Goal: Information Seeking & Learning: Compare options

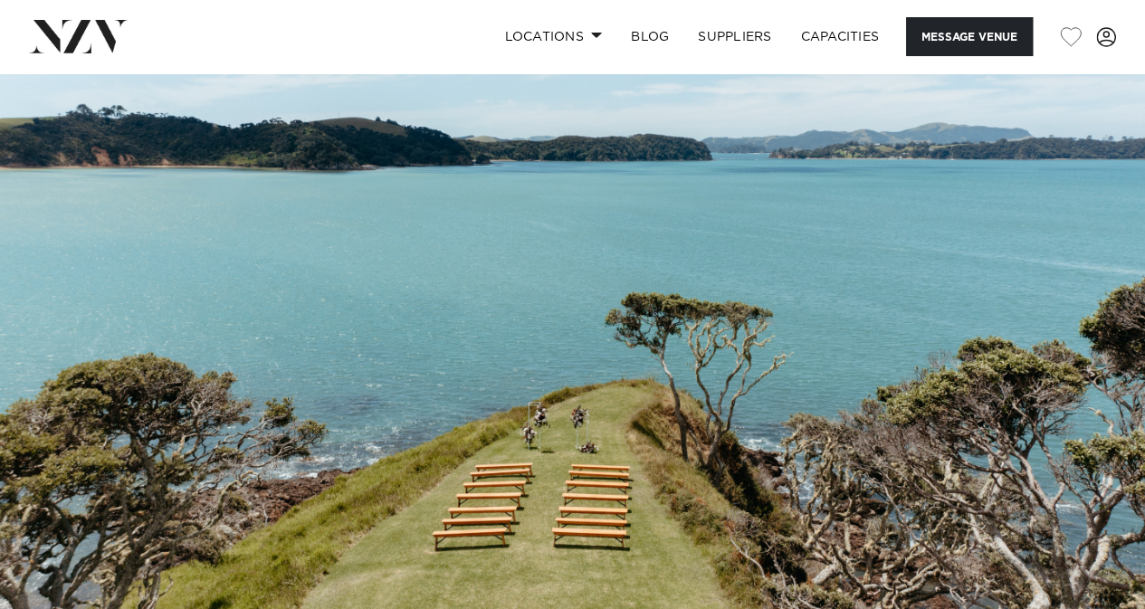
click at [89, 23] on img at bounding box center [78, 36] width 99 height 33
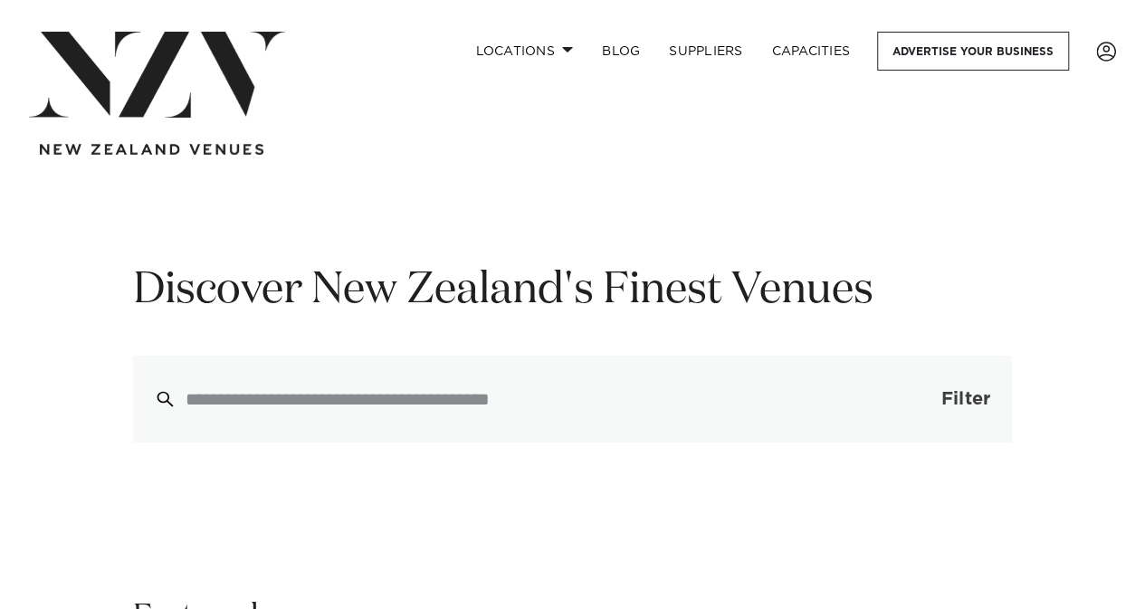
click at [898, 389] on button "Filter 0" at bounding box center [948, 399] width 129 height 87
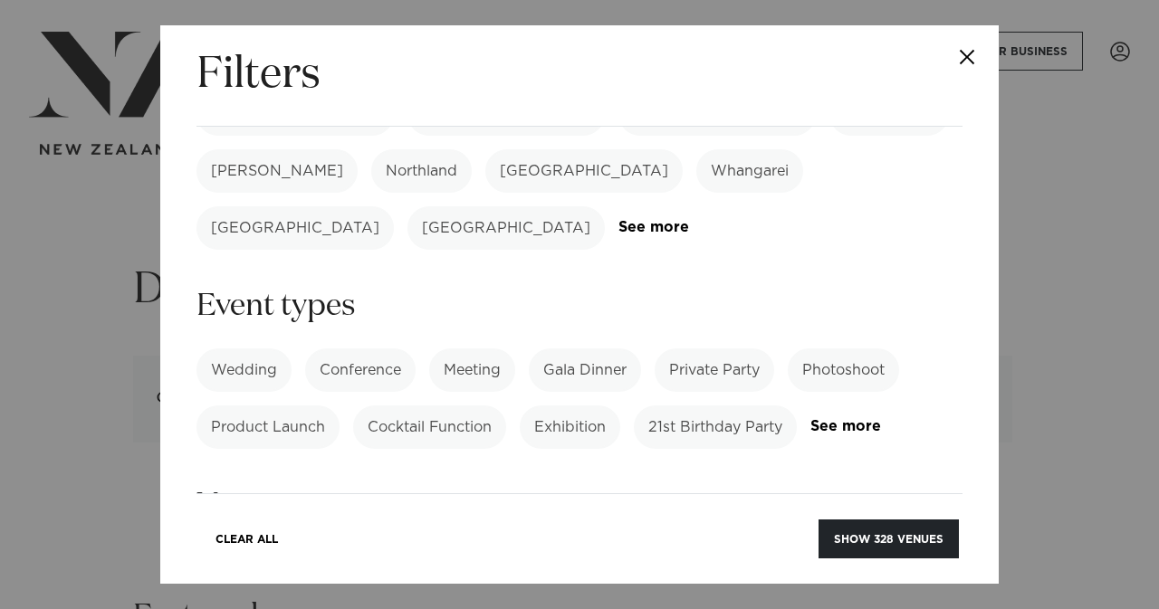
scroll to position [125, 0]
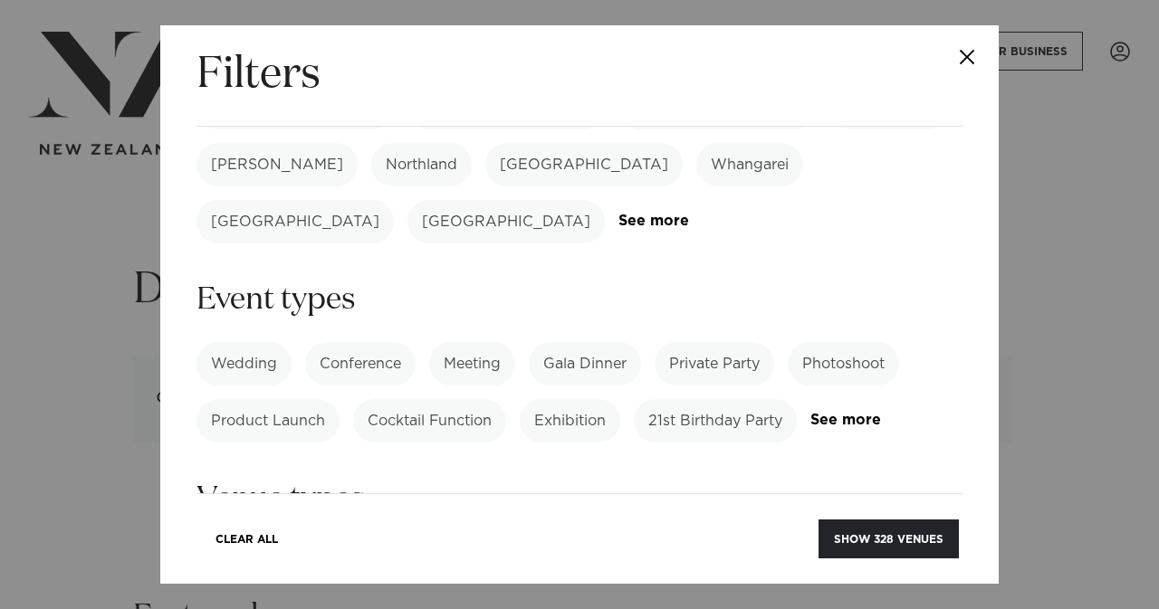
click at [272, 342] on label "Wedding" at bounding box center [243, 363] width 95 height 43
click at [810, 413] on link "See more" at bounding box center [880, 420] width 141 height 15
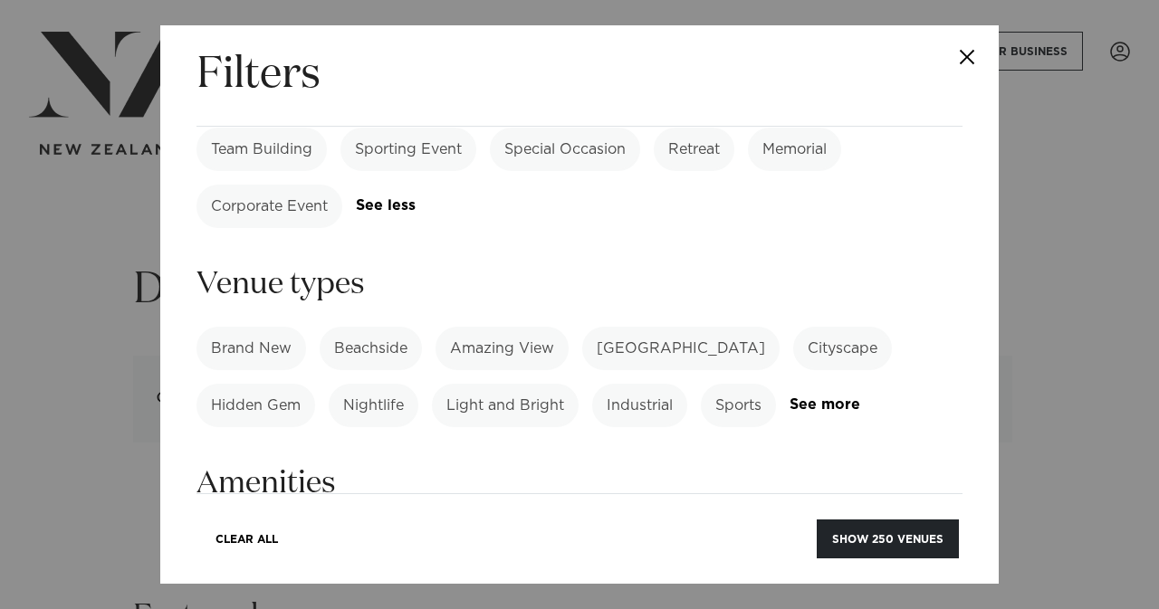
scroll to position [511, 0]
click at [794, 396] on link "See more" at bounding box center [859, 403] width 141 height 15
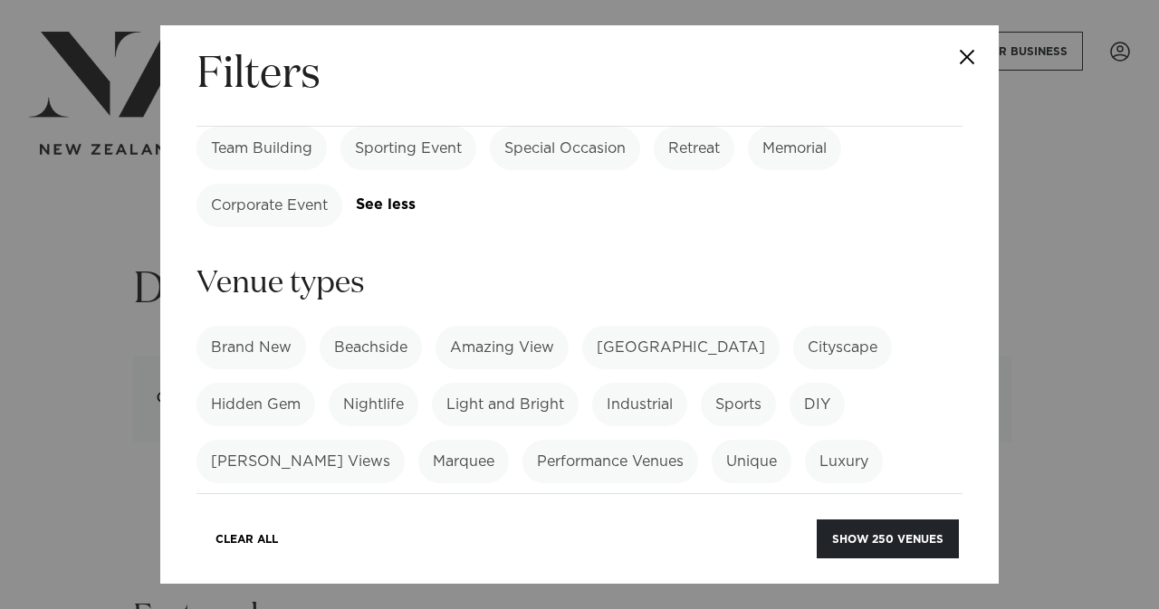
click at [418, 440] on label "Marquee" at bounding box center [463, 461] width 91 height 43
click at [241, 383] on label "Hidden Gem" at bounding box center [255, 404] width 119 height 43
click at [612, 497] on label "Inside & Outside" at bounding box center [661, 518] width 147 height 43
click at [543, 497] on label "Romantic" at bounding box center [526, 518] width 97 height 43
click at [805, 440] on label "Luxury" at bounding box center [844, 461] width 78 height 43
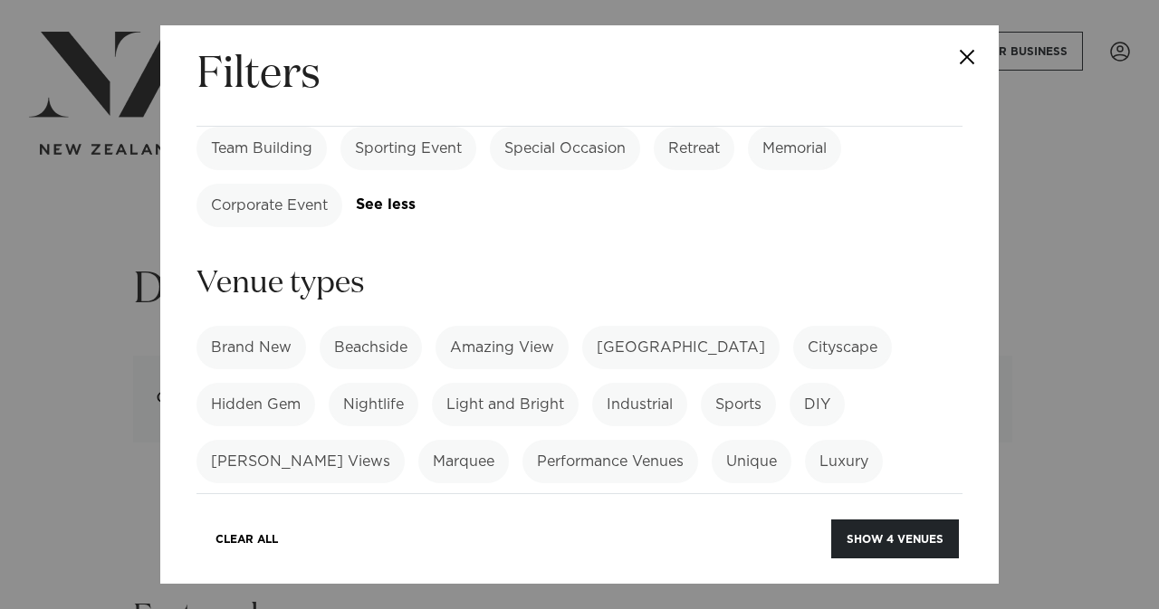
click at [381, 326] on div "Brand New Beachside Amazing View Heritage Building Cityscape Hidden Gem Nightli…" at bounding box center [579, 604] width 766 height 557
click at [383, 326] on label "Beachside" at bounding box center [371, 347] width 102 height 43
click at [541, 326] on label "Amazing View" at bounding box center [501, 347] width 133 height 43
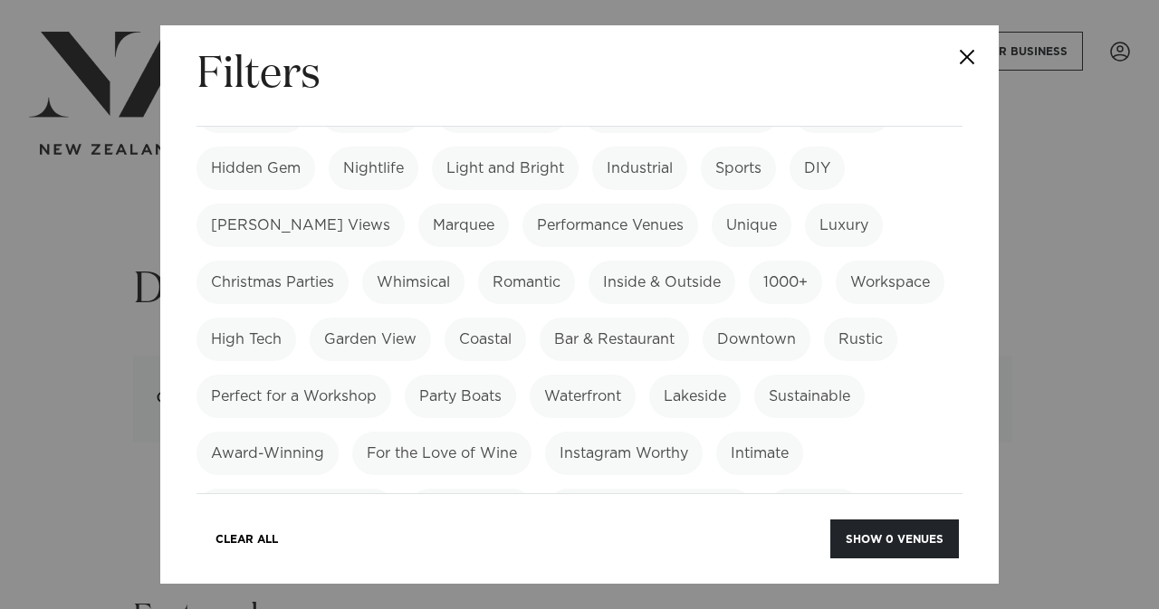
scroll to position [749, 0]
click at [526, 317] on label "Coastal" at bounding box center [484, 338] width 81 height 43
click at [740, 374] on label "Lakeside" at bounding box center [694, 395] width 91 height 43
click at [339, 431] on label "Award-Winning" at bounding box center [267, 452] width 142 height 43
click at [702, 431] on label "Instagram Worthy" at bounding box center [624, 452] width 158 height 43
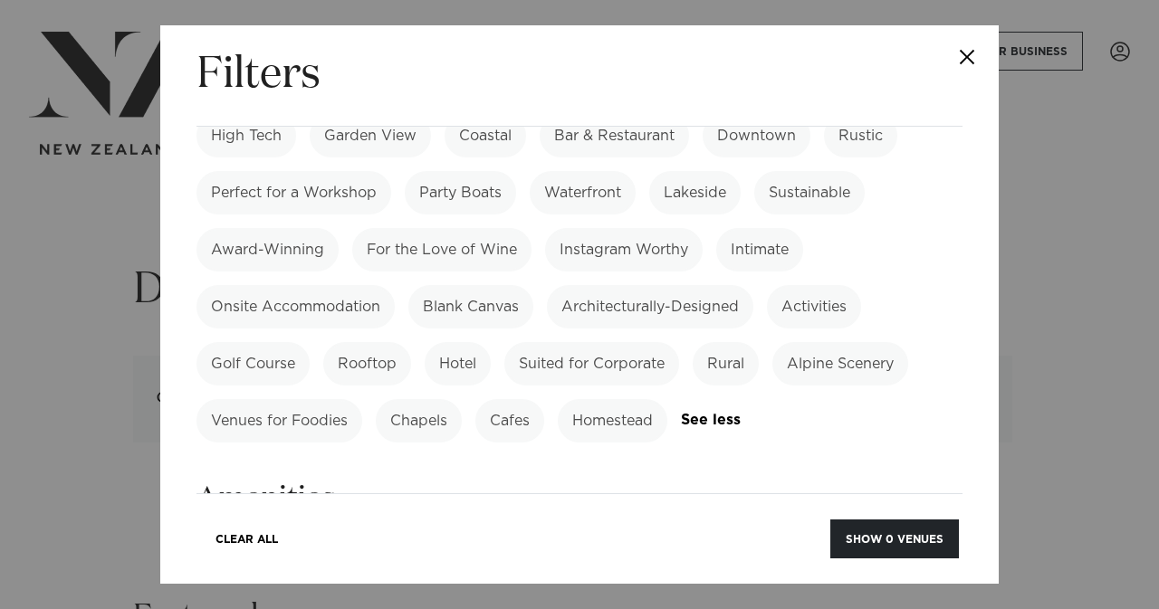
scroll to position [952, 0]
click at [845, 329] on div "Brand New Beachside Amazing View Heritage Building Cityscape Hidden Gem Nightli…" at bounding box center [579, 163] width 766 height 557
click at [852, 341] on label "Alpine Scenery" at bounding box center [840, 362] width 136 height 43
click at [333, 398] on label "Venues for Foodies" at bounding box center [279, 419] width 166 height 43
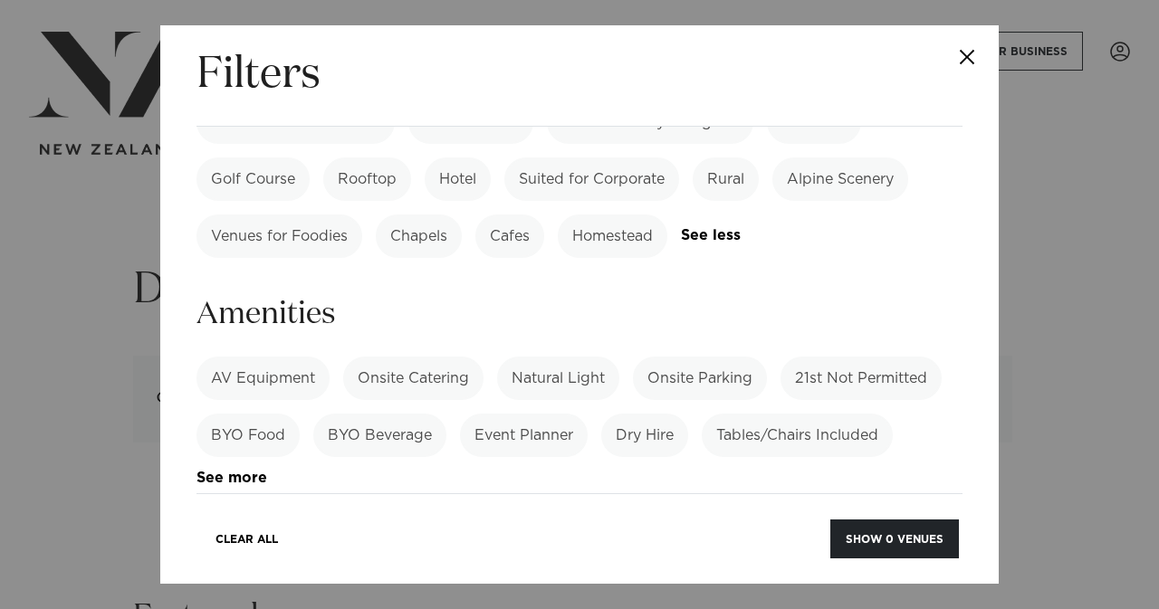
scroll to position [1142, 0]
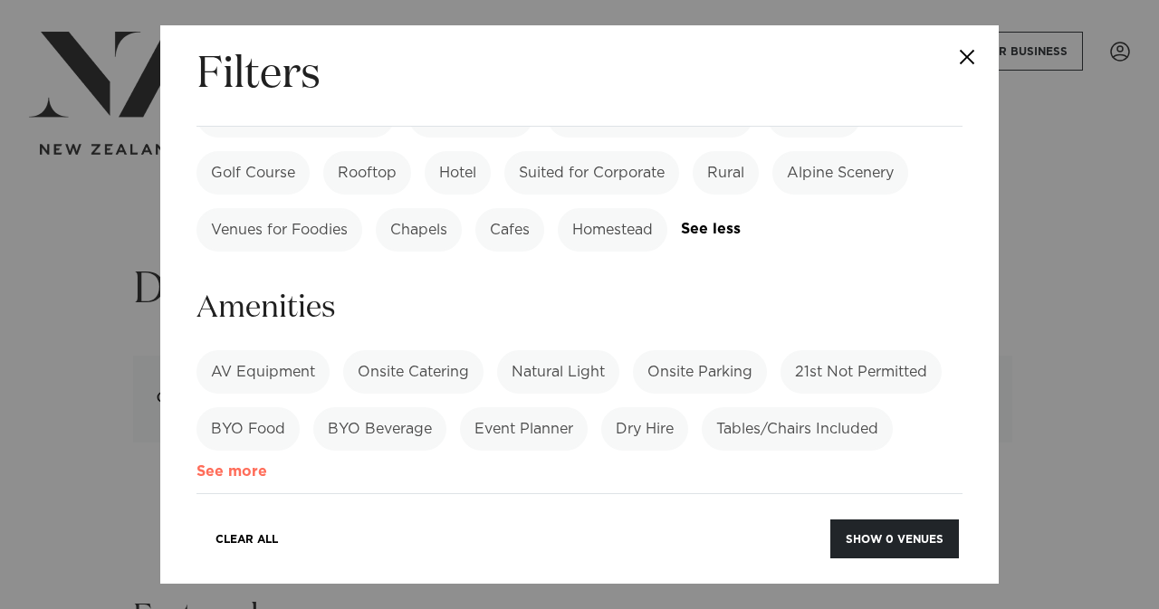
click at [223, 464] on link "See more" at bounding box center [266, 471] width 141 height 15
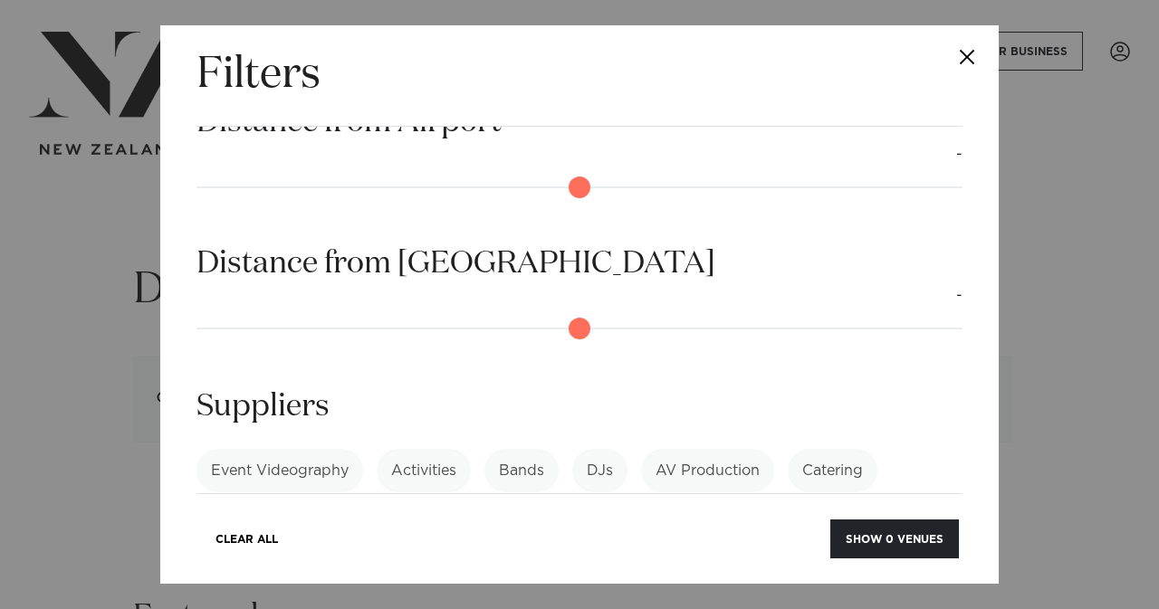
scroll to position [2229, 0]
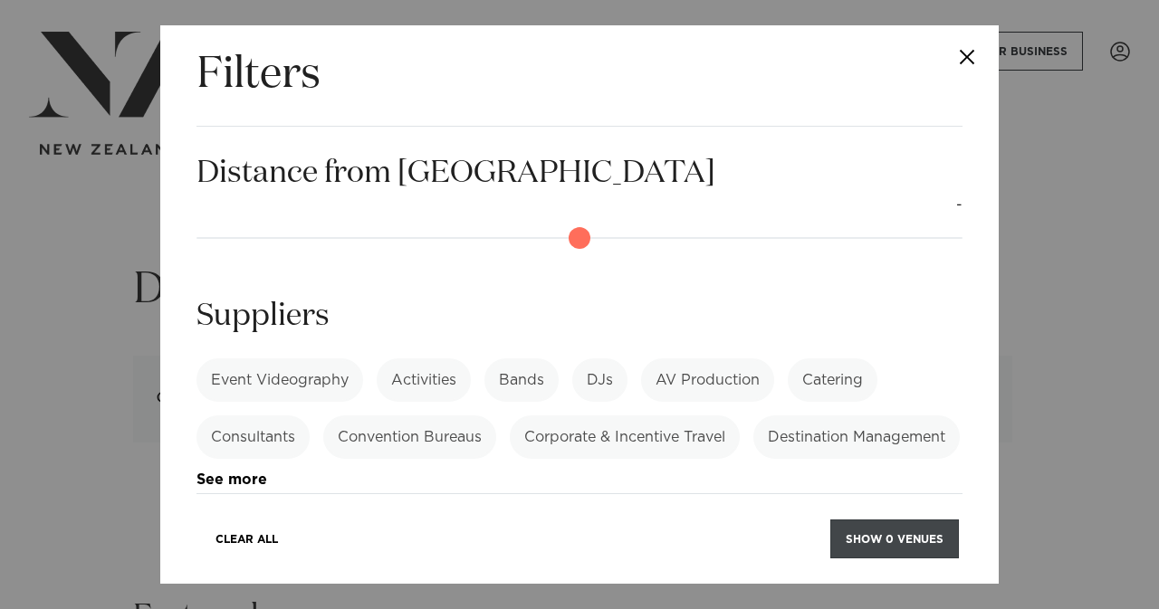
click at [884, 532] on button "Show 0 venues" at bounding box center [894, 539] width 129 height 39
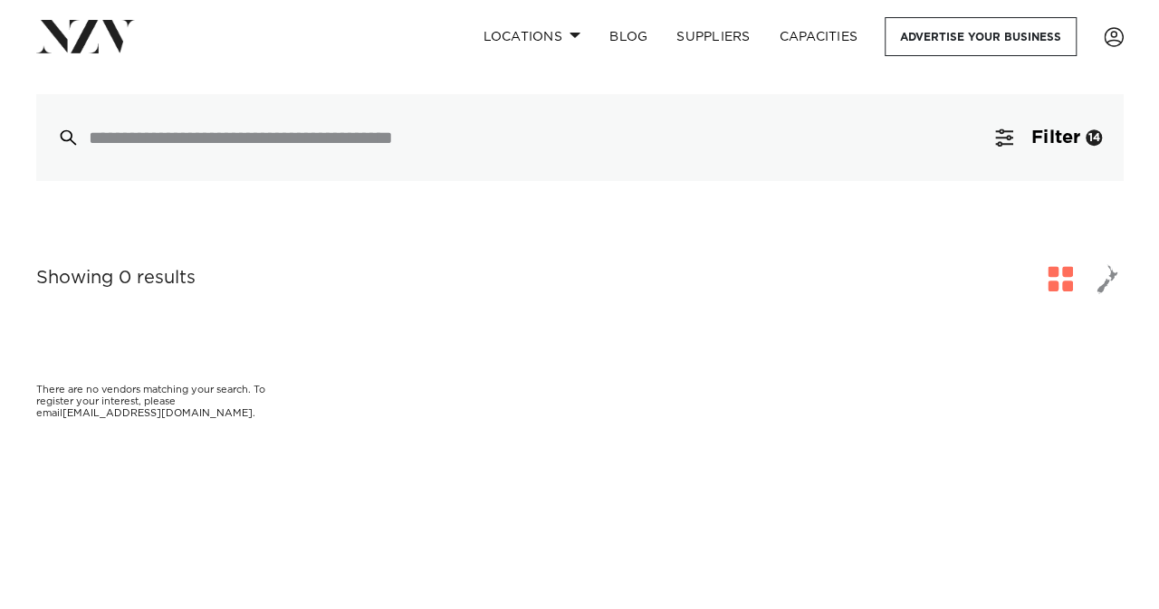
scroll to position [319, 0]
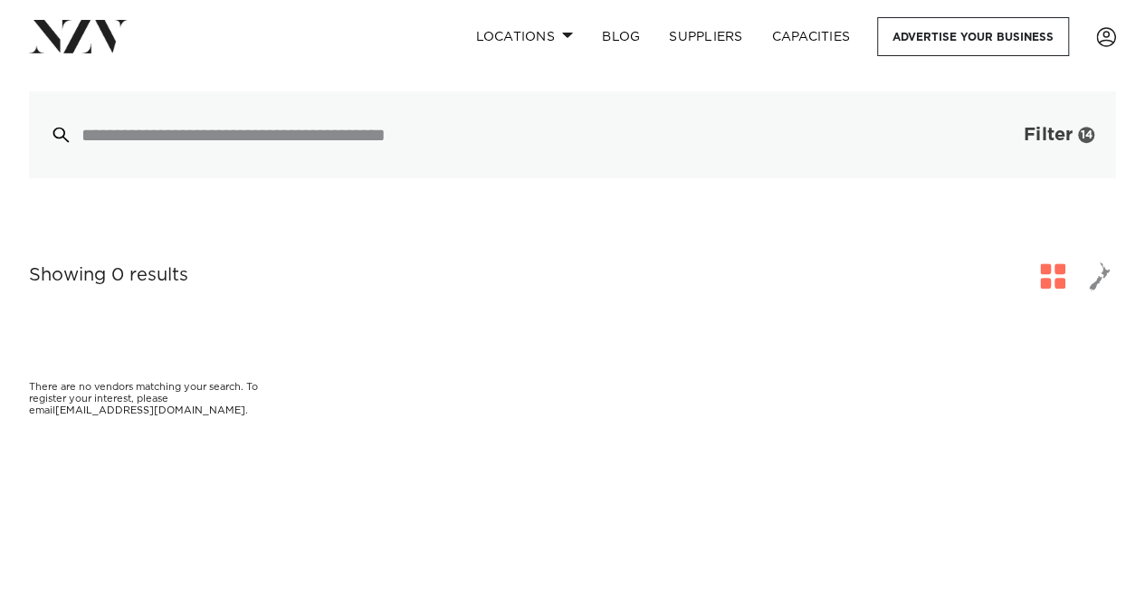
click at [1024, 137] on span "Filter" at bounding box center [1048, 135] width 49 height 18
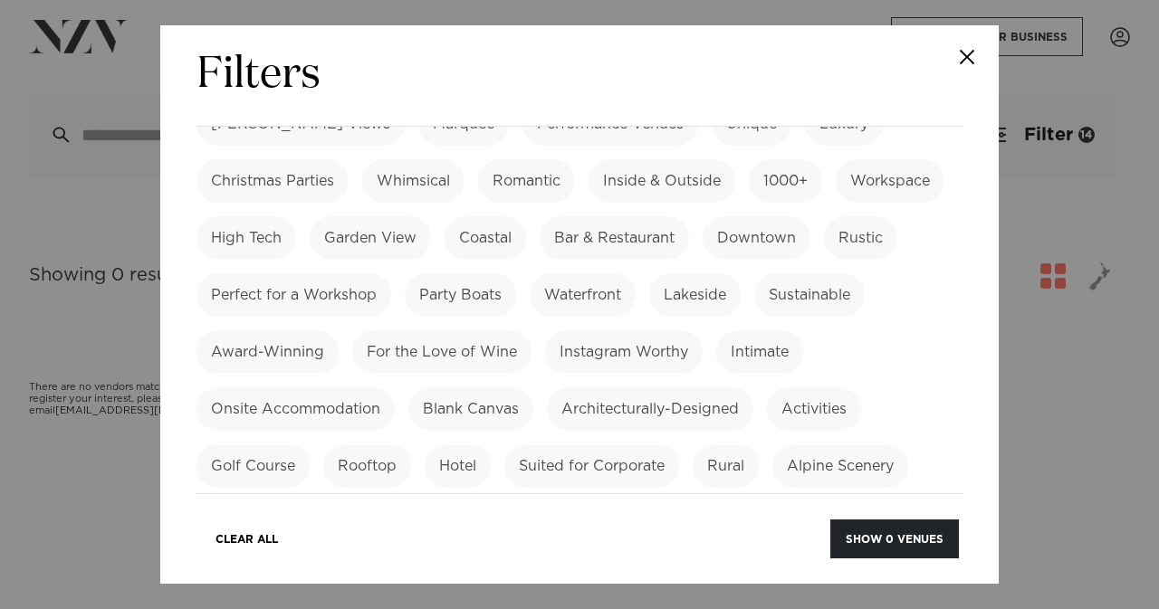
scroll to position [932, 0]
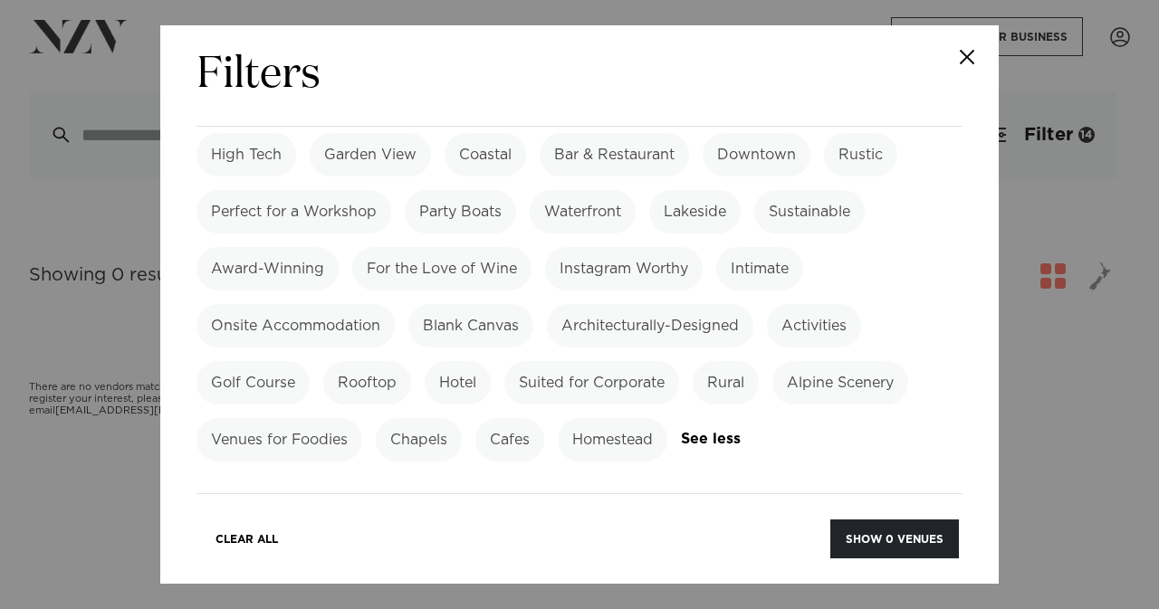
click at [812, 361] on label "Alpine Scenery" at bounding box center [840, 382] width 136 height 43
click at [322, 418] on label "Venues for Foodies" at bounding box center [279, 439] width 166 height 43
click at [865, 361] on label "Alpine Scenery" at bounding box center [840, 382] width 136 height 43
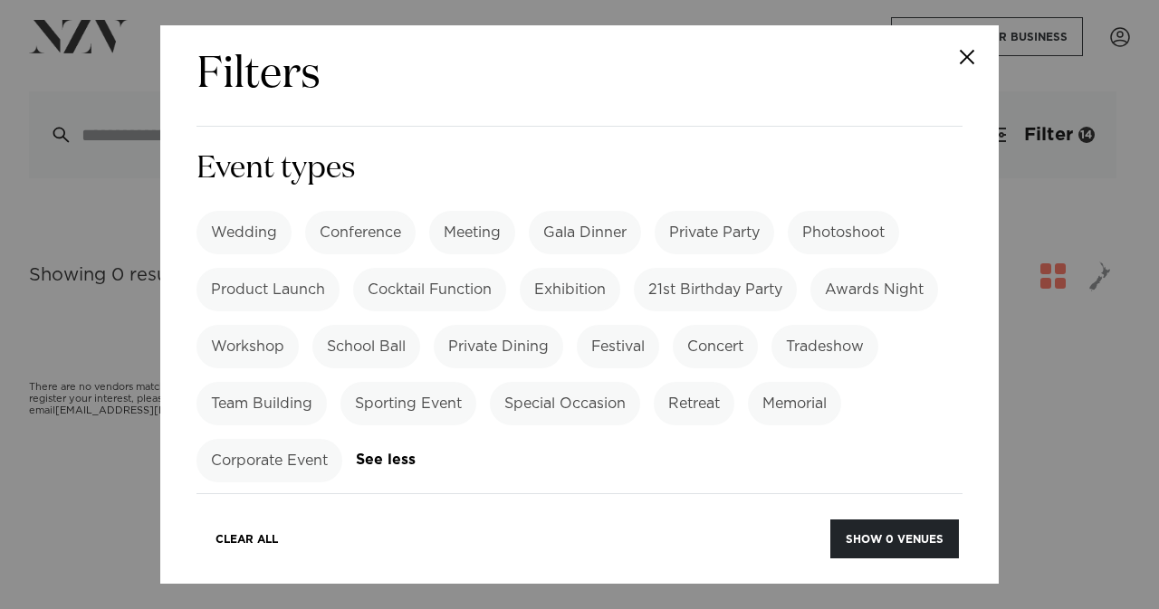
scroll to position [252, 0]
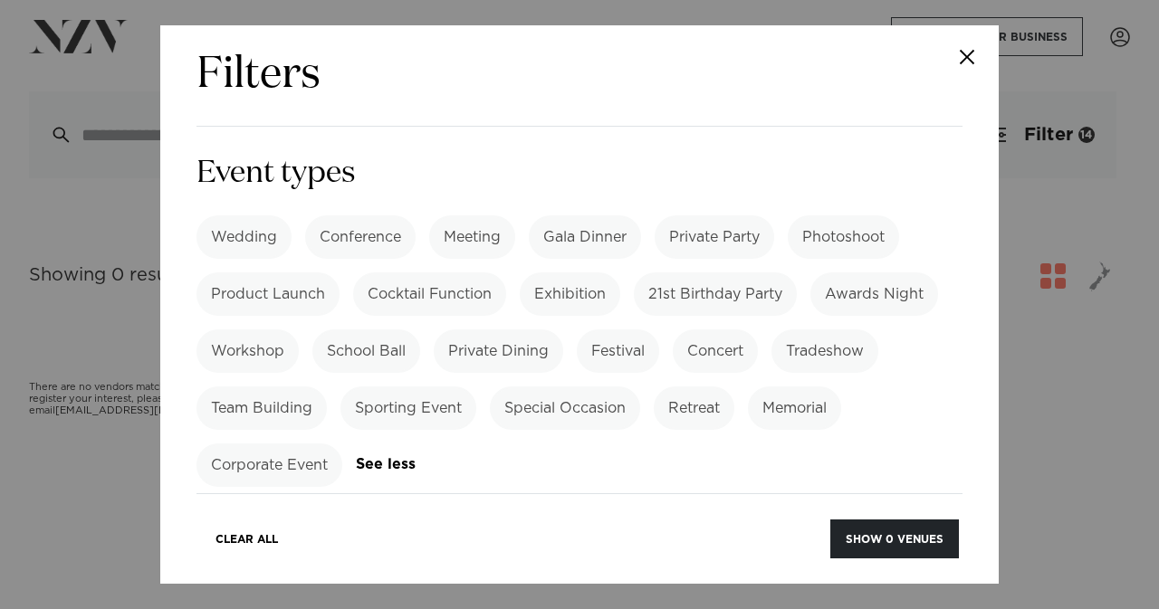
click at [263, 215] on label "Wedding" at bounding box center [243, 236] width 95 height 43
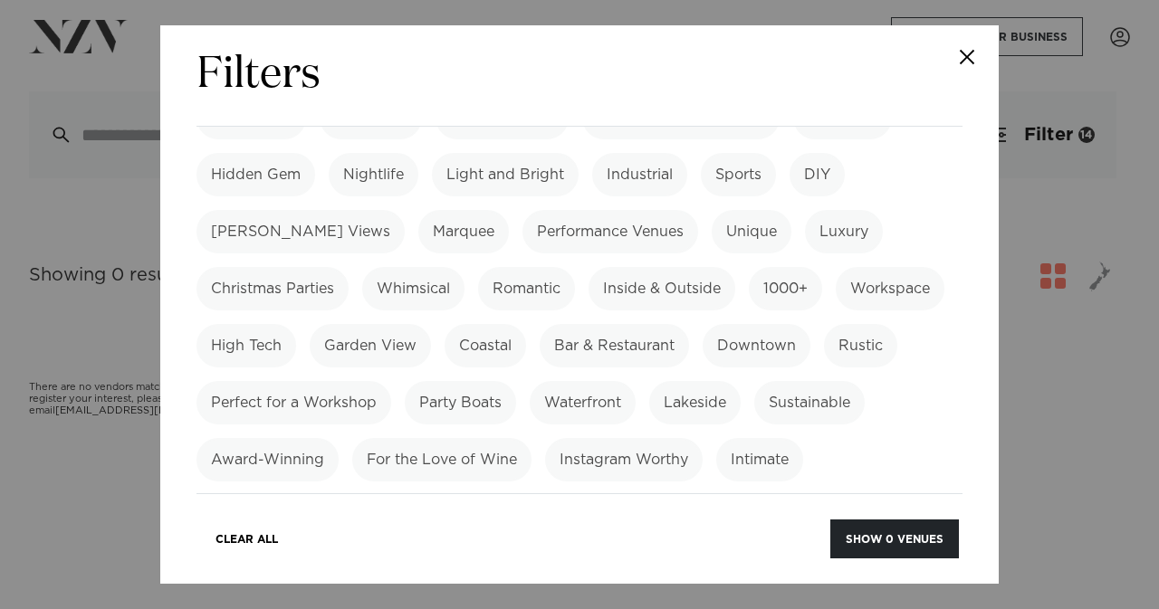
scroll to position [742, 0]
click at [339, 437] on label "Award-Winning" at bounding box center [267, 458] width 142 height 43
click at [702, 437] on label "Instagram Worthy" at bounding box center [624, 458] width 158 height 43
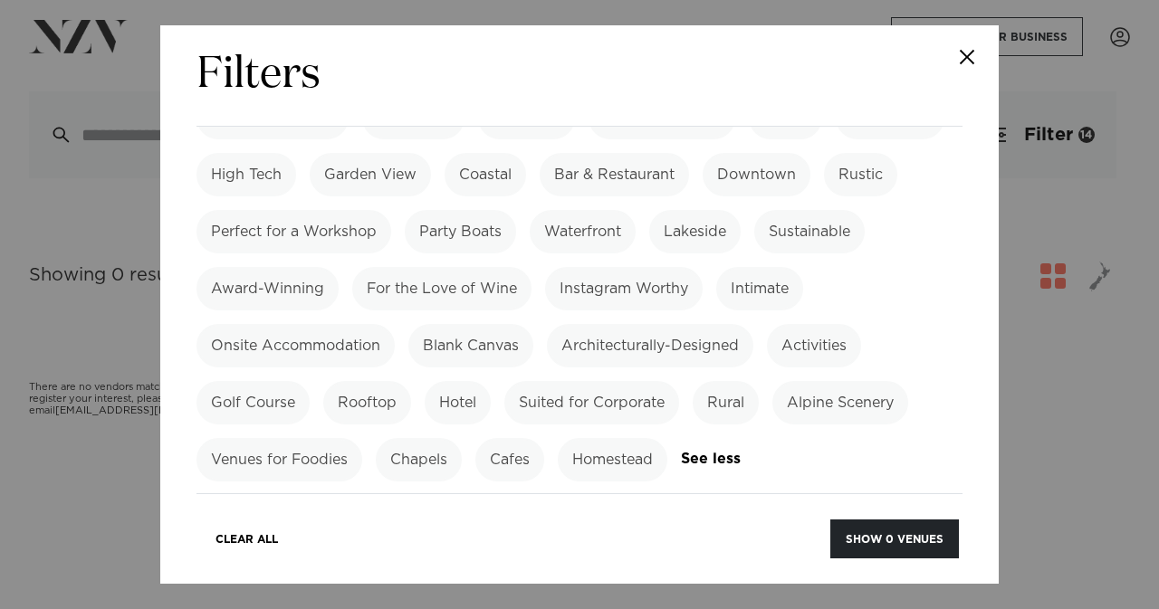
scroll to position [913, 0]
drag, startPoint x: 789, startPoint y: 341, endPoint x: 775, endPoint y: 326, distance: 21.1
click at [775, 380] on div "Alpine Scenery" at bounding box center [840, 401] width 136 height 43
click at [280, 437] on label "Venues for Foodies" at bounding box center [279, 458] width 166 height 43
click at [884, 380] on label "Alpine Scenery" at bounding box center [840, 401] width 136 height 43
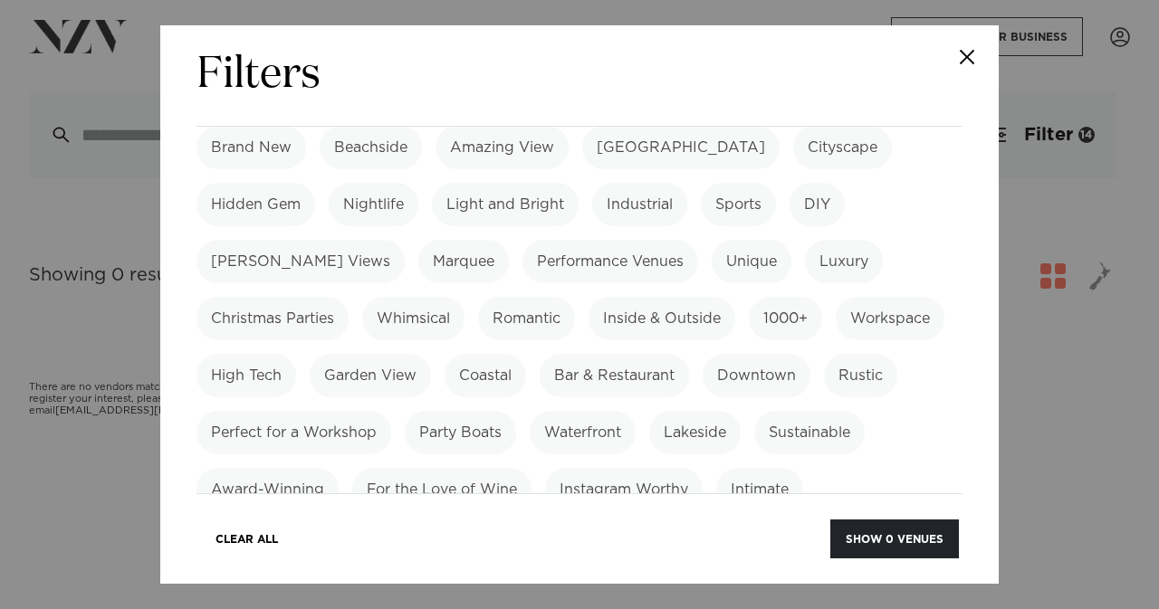
scroll to position [711, 0]
click at [526, 355] on label "Coastal" at bounding box center [484, 376] width 81 height 43
click at [661, 298] on label "Inside & Outside" at bounding box center [661, 319] width 147 height 43
click at [525, 238] on div "Brand New [GEOGRAPHIC_DATA] Amazing View [GEOGRAPHIC_DATA] Cityscape Hidden Gem…" at bounding box center [579, 405] width 766 height 557
click at [533, 298] on label "Romantic" at bounding box center [526, 319] width 97 height 43
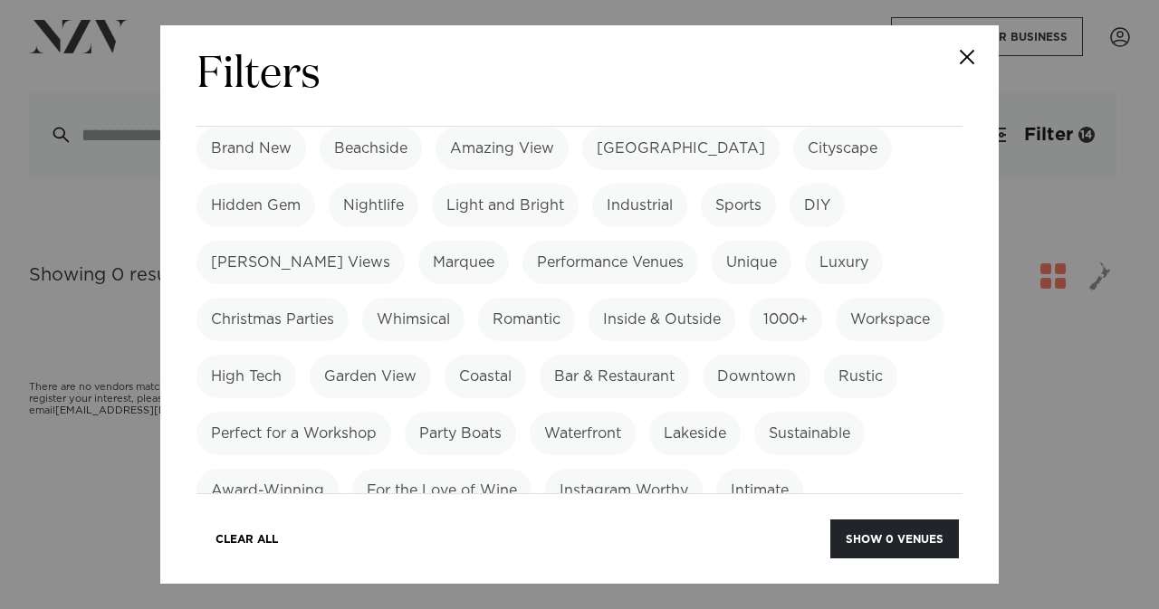
click at [805, 241] on label "Luxury" at bounding box center [844, 262] width 78 height 43
click at [418, 241] on label "Marquee" at bounding box center [463, 262] width 91 height 43
click at [283, 184] on label "Hidden Gem" at bounding box center [255, 205] width 119 height 43
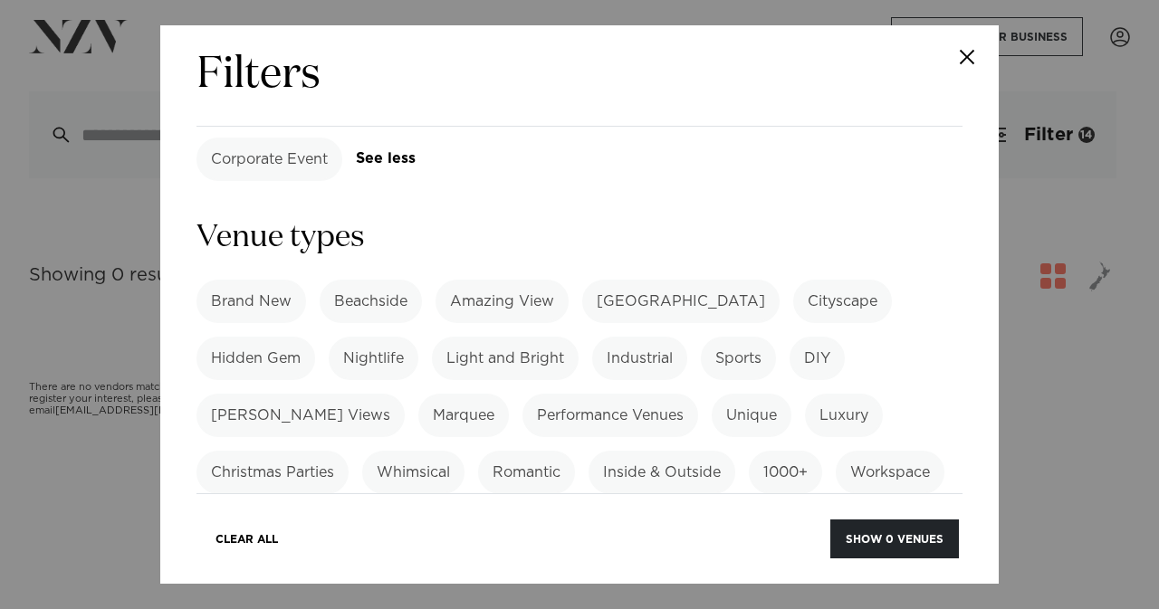
scroll to position [565, 0]
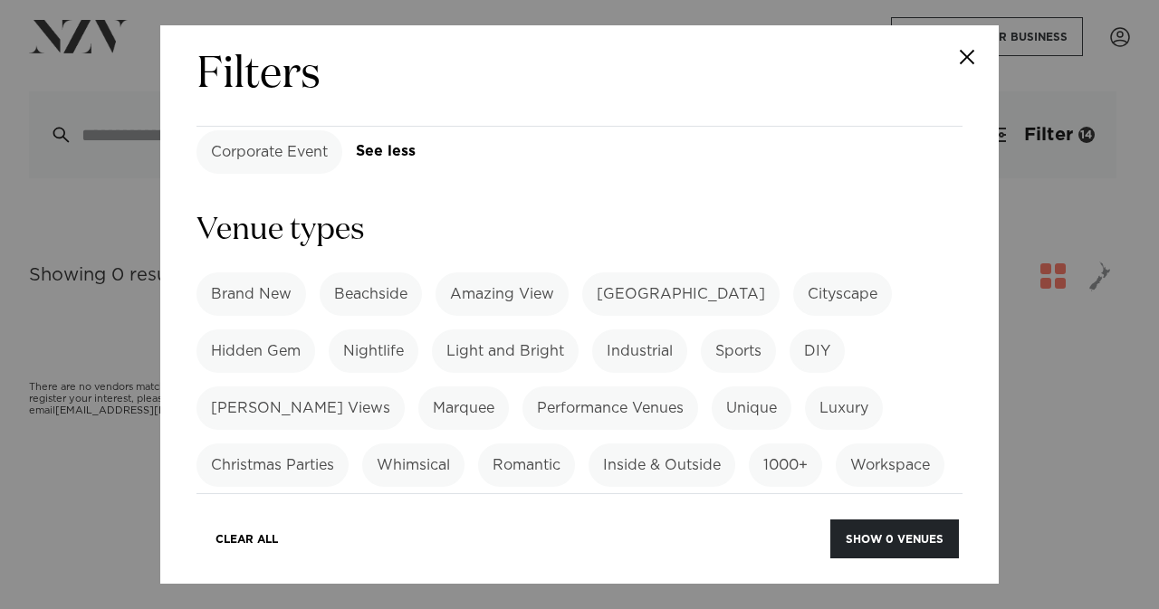
click at [370, 272] on label "Beachside" at bounding box center [371, 293] width 102 height 43
click at [476, 272] on label "Amazing View" at bounding box center [501, 293] width 133 height 43
click at [865, 529] on button "Show 17 venues" at bounding box center [892, 539] width 131 height 39
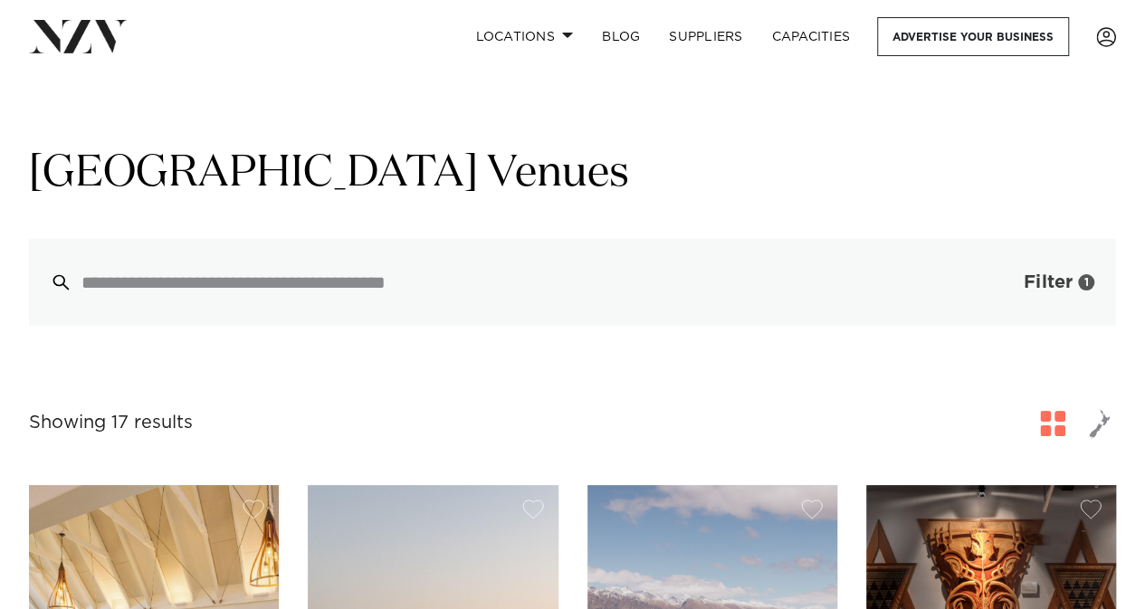
click at [1063, 263] on button "Filter 1" at bounding box center [1041, 282] width 150 height 87
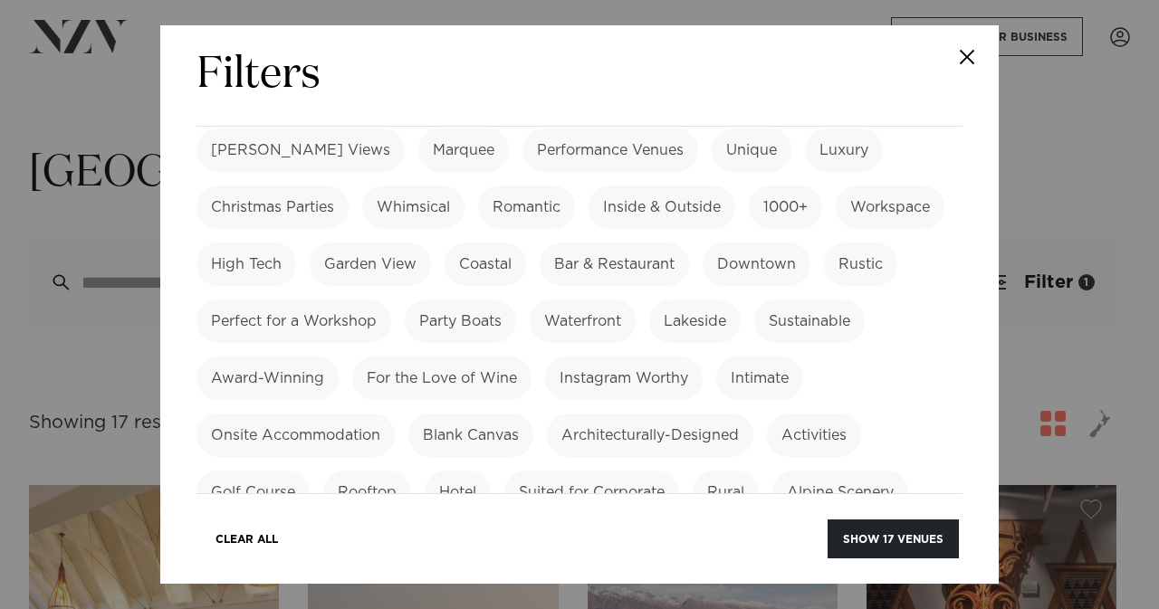
click at [740, 300] on label "Lakeside" at bounding box center [694, 321] width 91 height 43
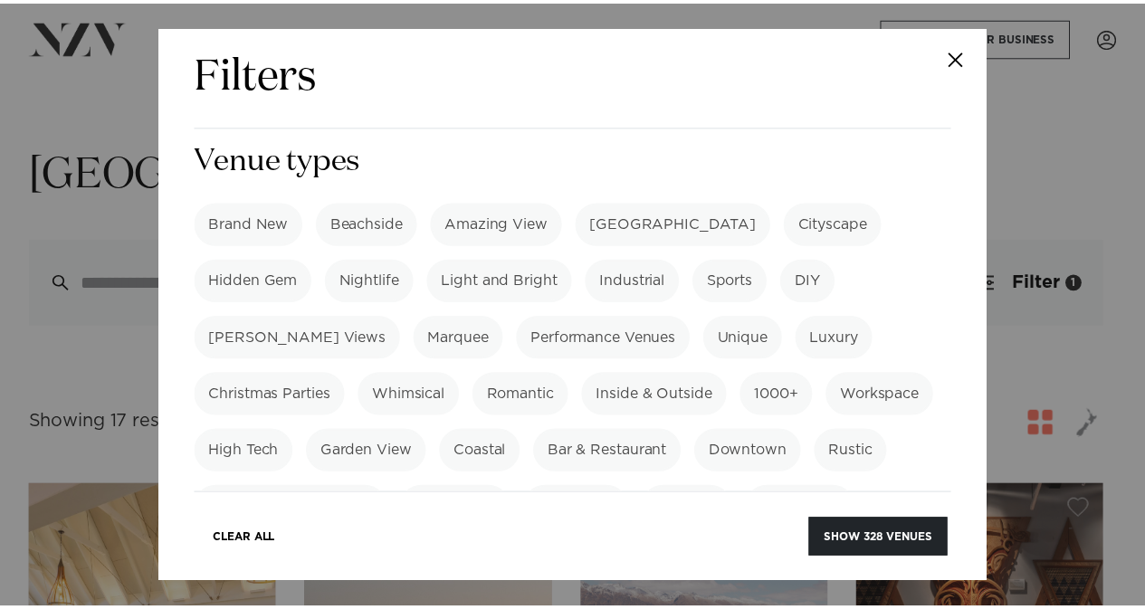
scroll to position [463, 0]
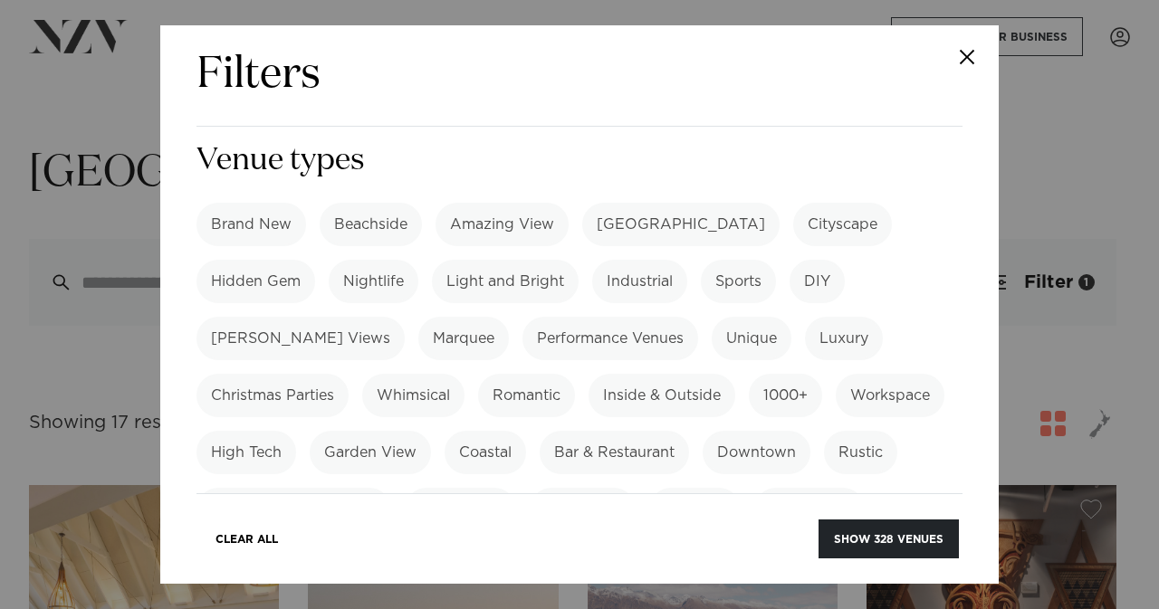
click at [543, 203] on label "Amazing View" at bounding box center [501, 224] width 133 height 43
click at [873, 542] on button "Show 99 venues" at bounding box center [891, 539] width 135 height 39
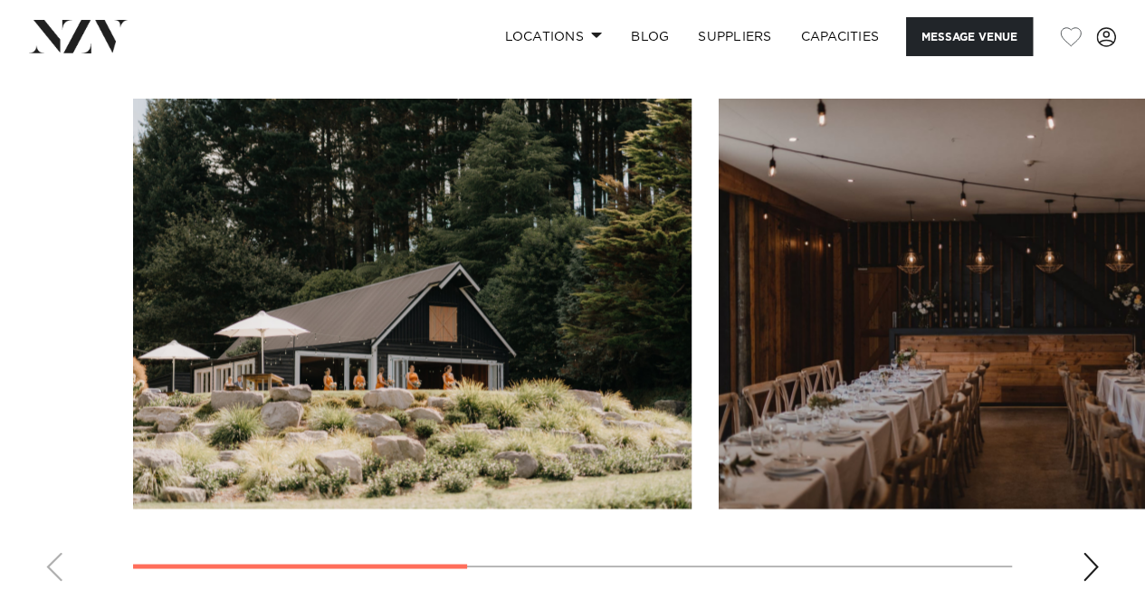
scroll to position [1262, 0]
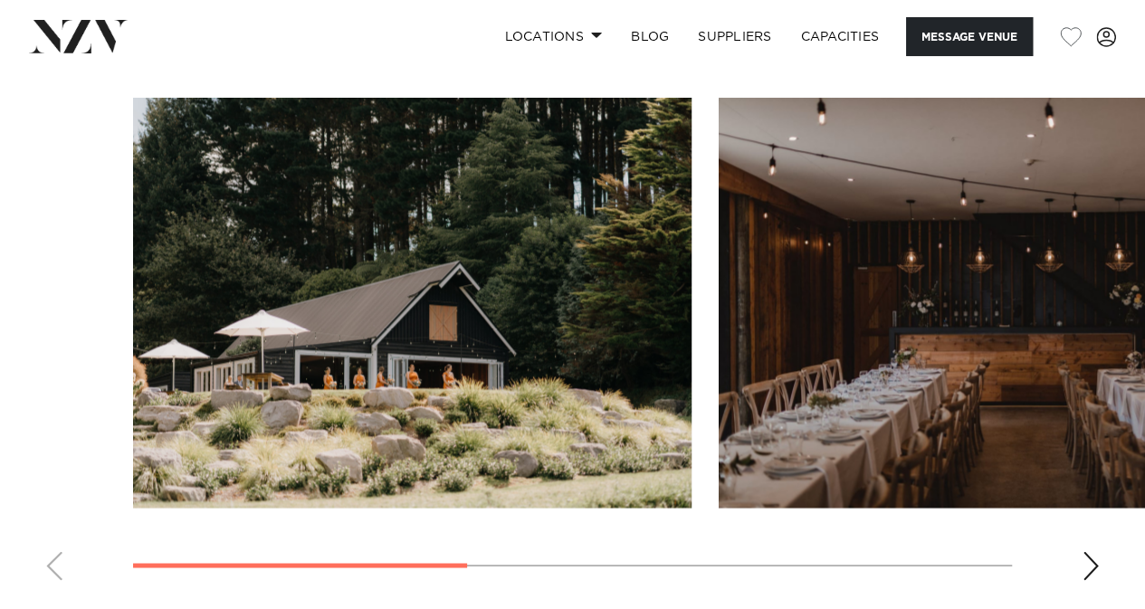
click at [1099, 553] on swiper-container at bounding box center [572, 346] width 1145 height 497
click at [1088, 570] on div "Next slide" at bounding box center [1091, 565] width 18 height 29
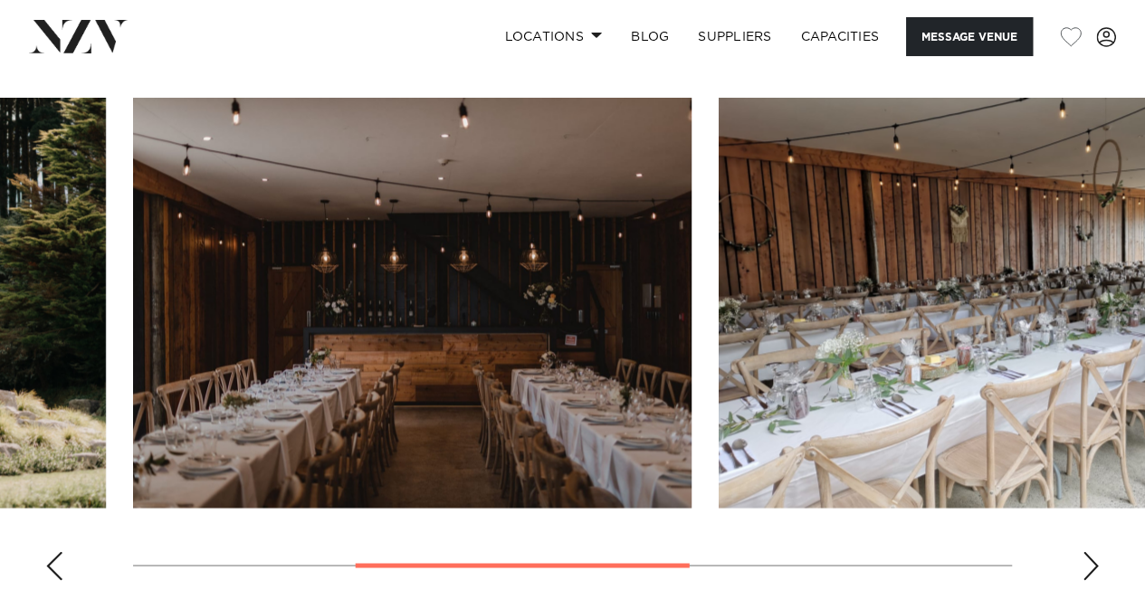
click at [1088, 570] on div "Next slide" at bounding box center [1091, 565] width 18 height 29
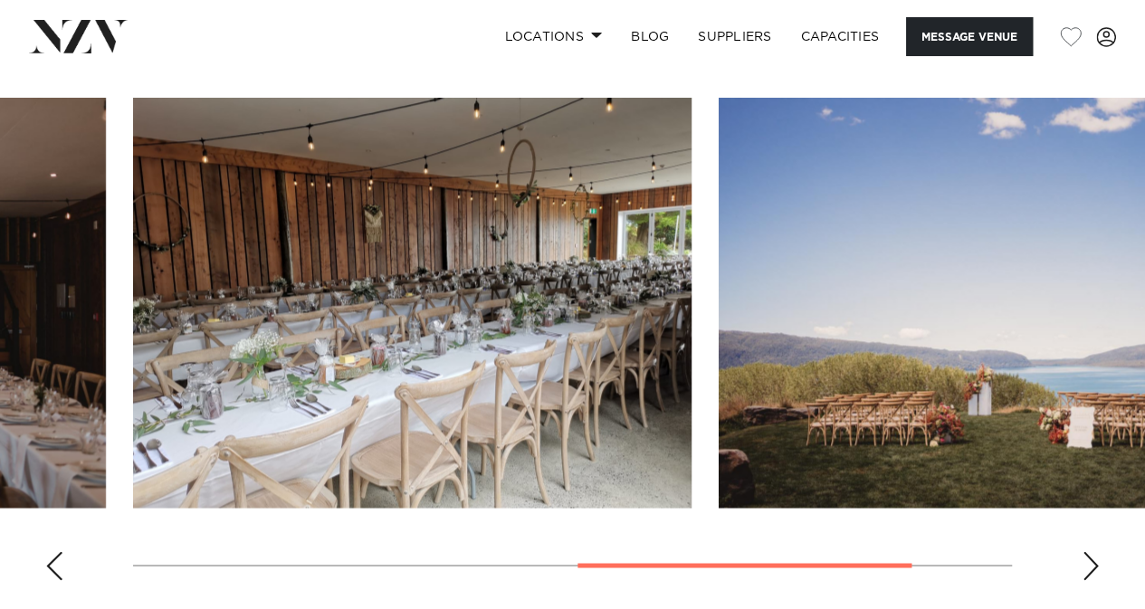
click at [1088, 570] on div "Next slide" at bounding box center [1091, 565] width 18 height 29
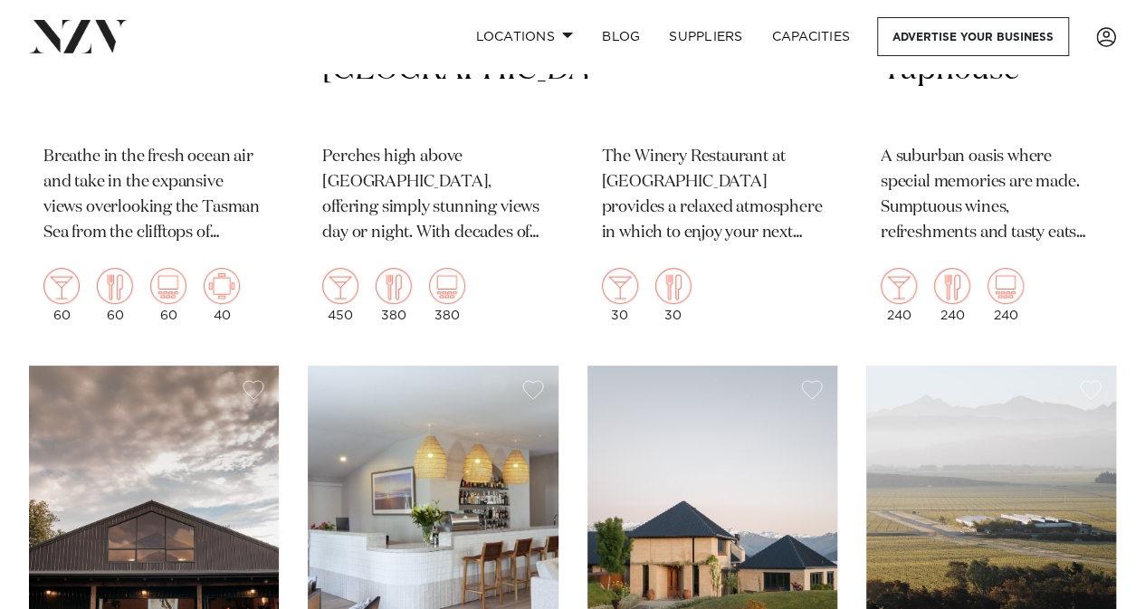
scroll to position [14205, 0]
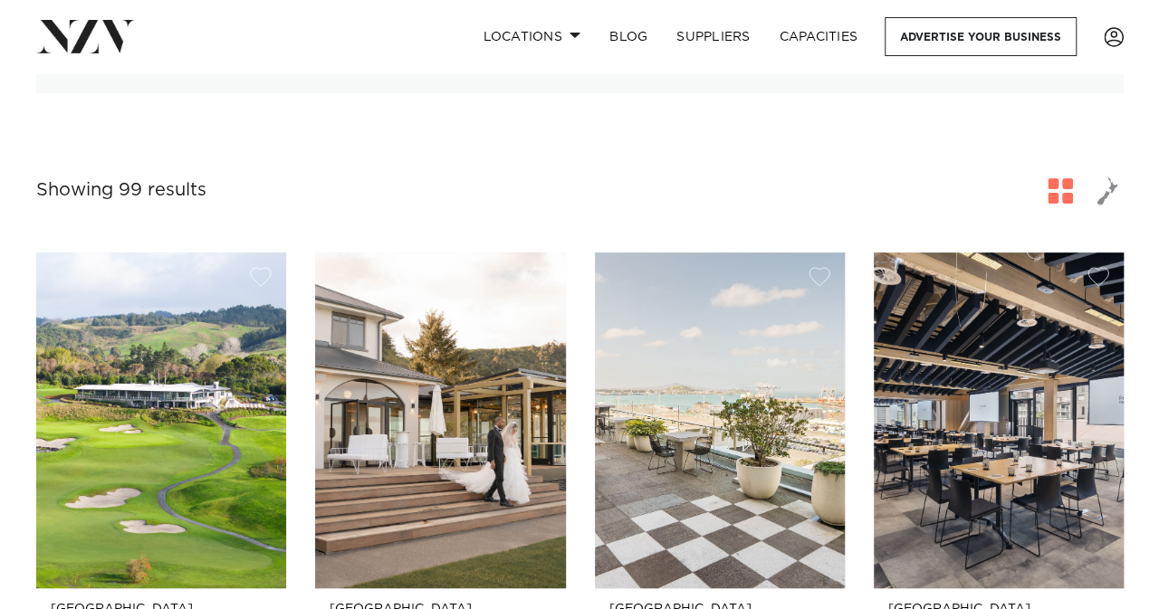
scroll to position [0, 0]
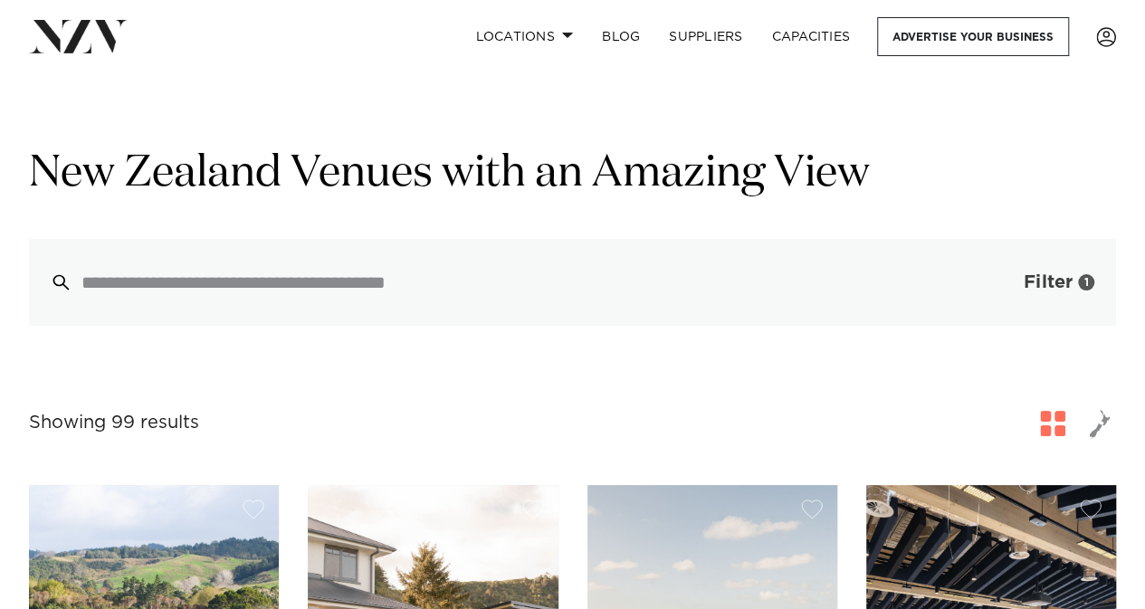
click at [1055, 273] on span "Filter" at bounding box center [1048, 282] width 49 height 18
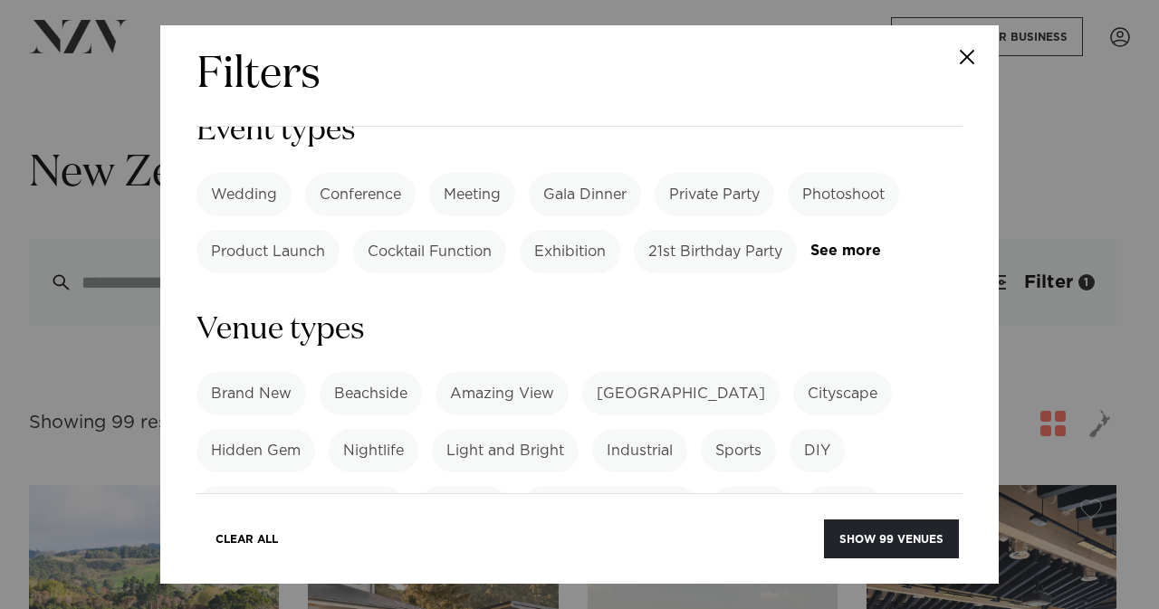
scroll to position [303, 0]
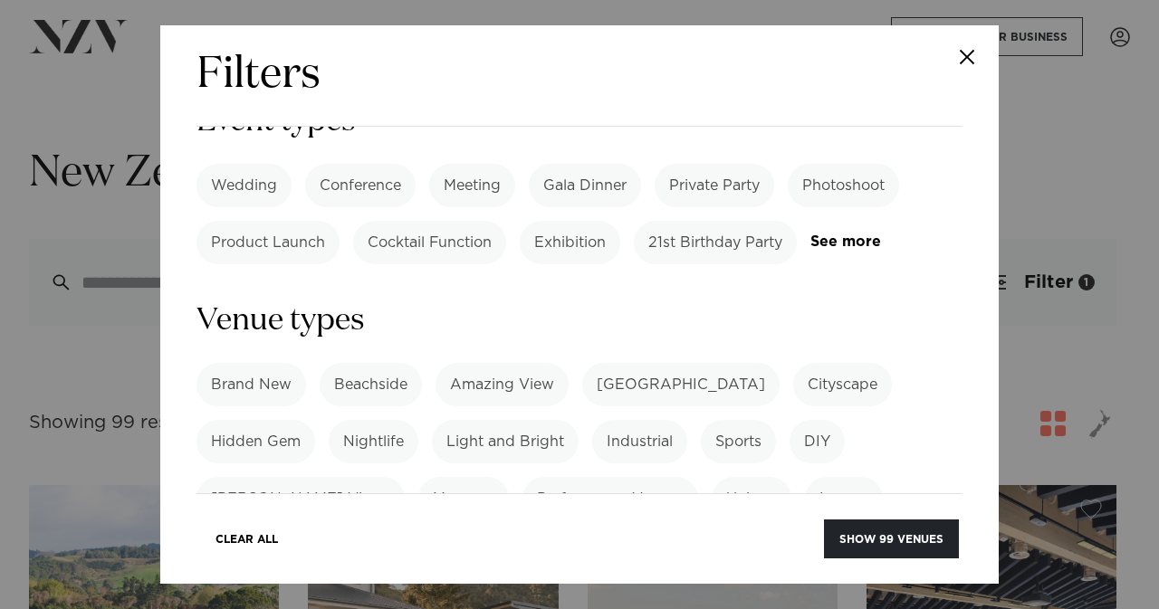
click at [537, 363] on label "Amazing View" at bounding box center [501, 384] width 133 height 43
click at [390, 363] on label "Beachside" at bounding box center [371, 384] width 102 height 43
click at [896, 537] on button "Show 19 venues" at bounding box center [892, 539] width 132 height 39
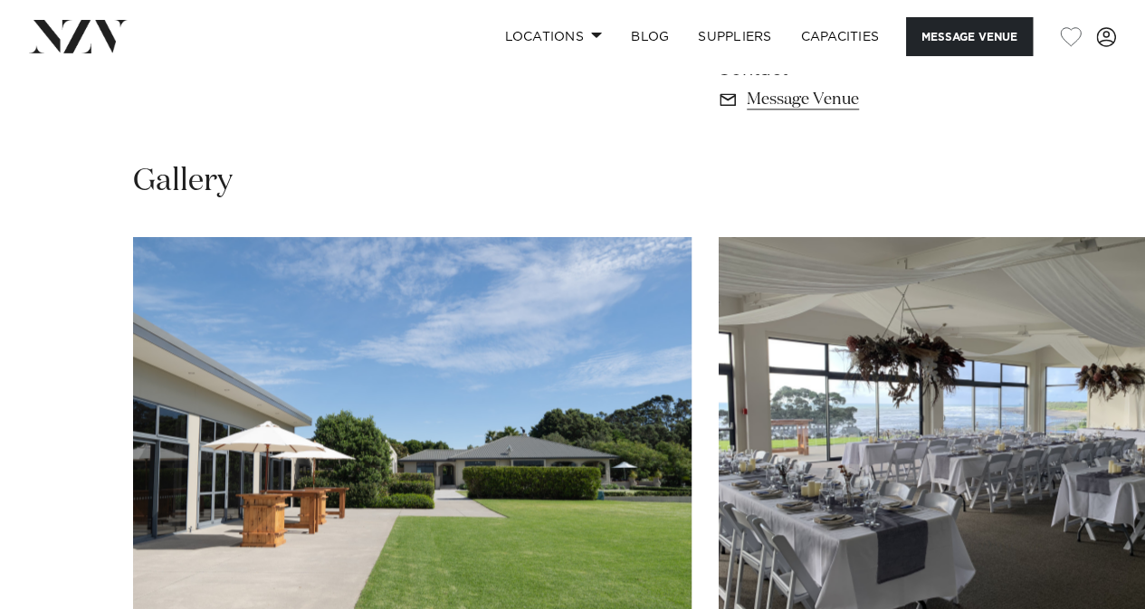
scroll to position [1259, 0]
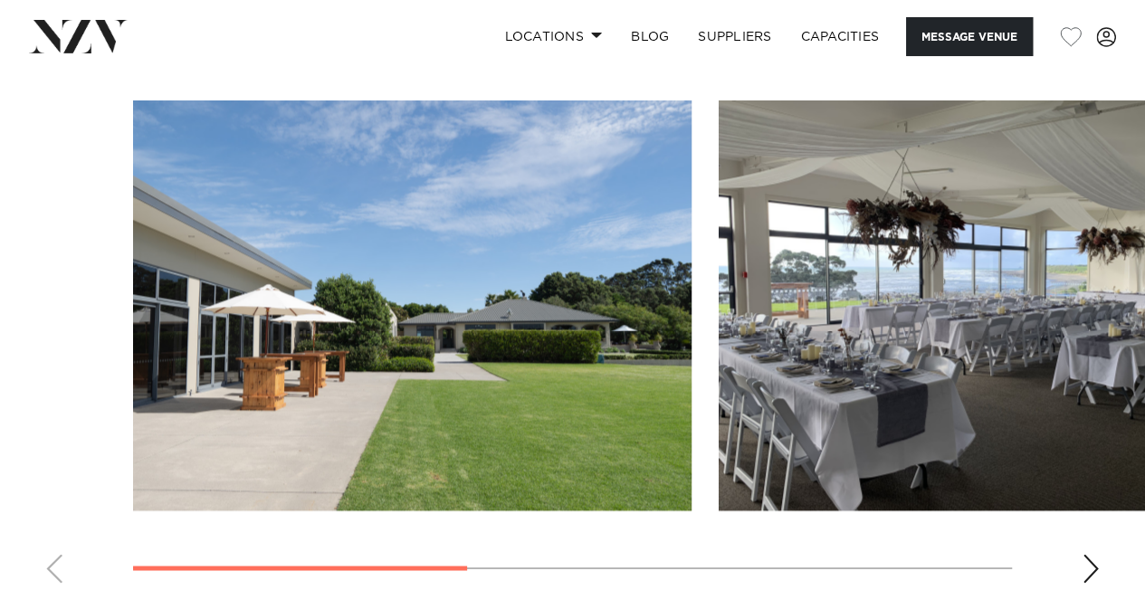
click at [1080, 563] on swiper-container at bounding box center [572, 348] width 1145 height 497
click at [1088, 566] on div "Next slide" at bounding box center [1091, 568] width 18 height 29
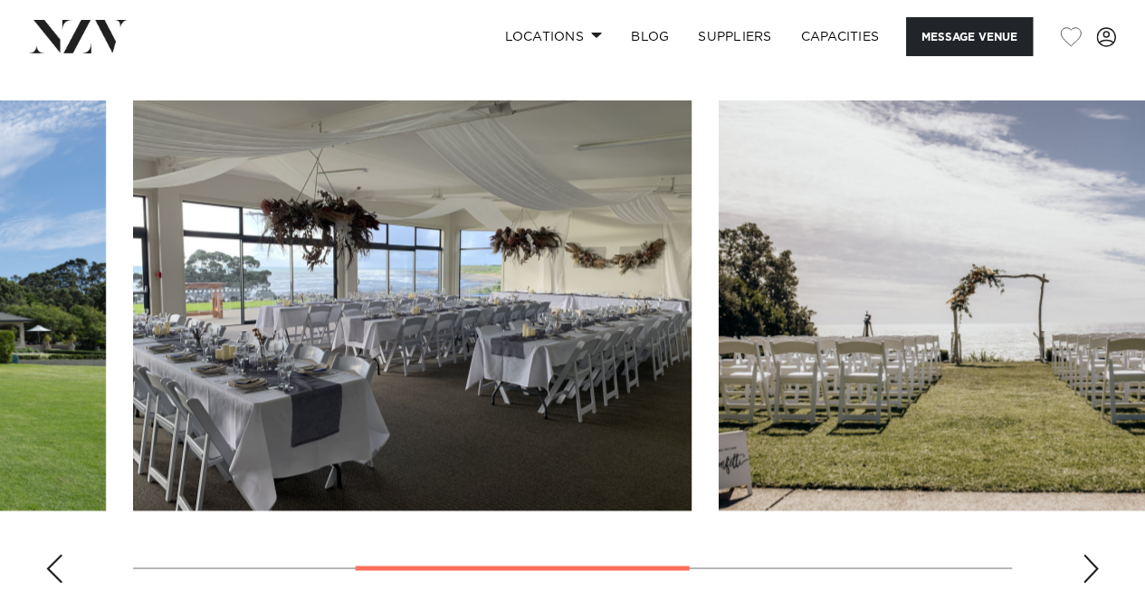
click at [1088, 566] on div "Next slide" at bounding box center [1091, 568] width 18 height 29
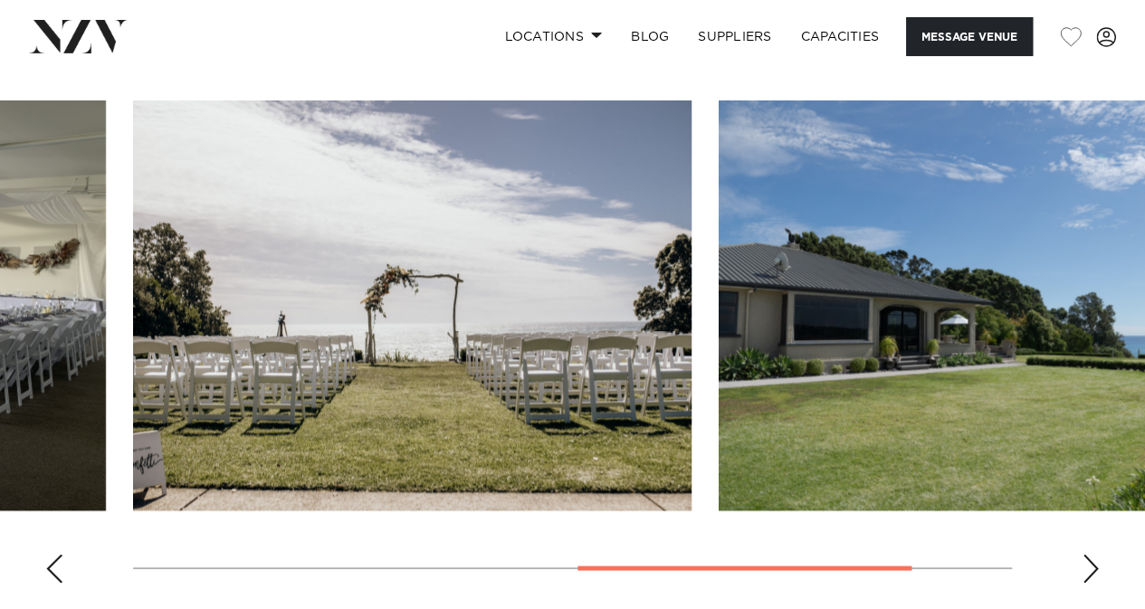
click at [1088, 566] on div "Next slide" at bounding box center [1091, 568] width 18 height 29
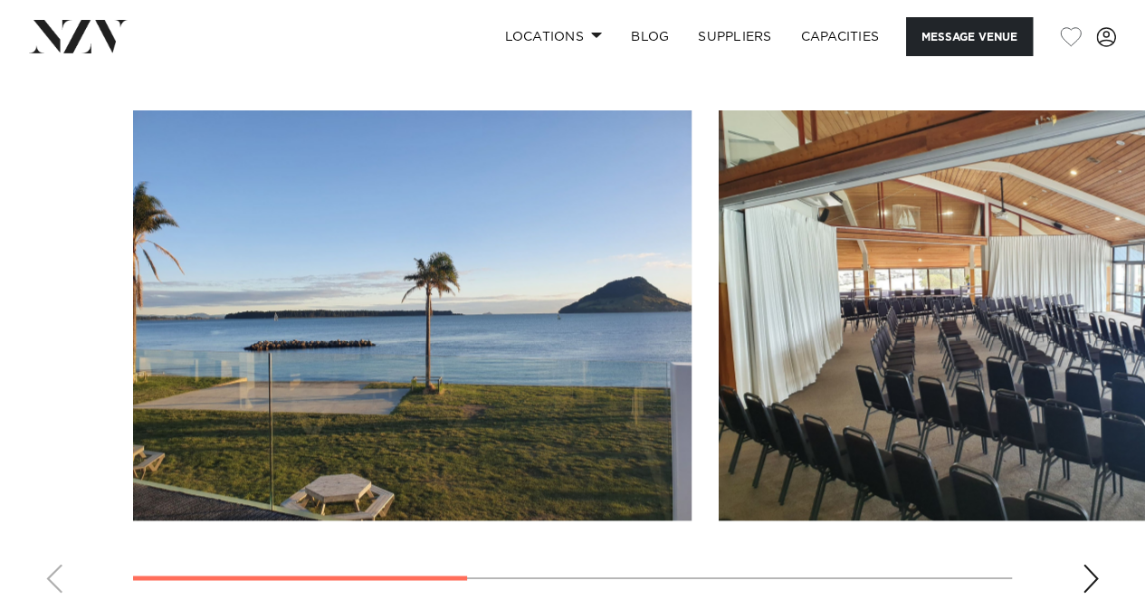
scroll to position [1272, 0]
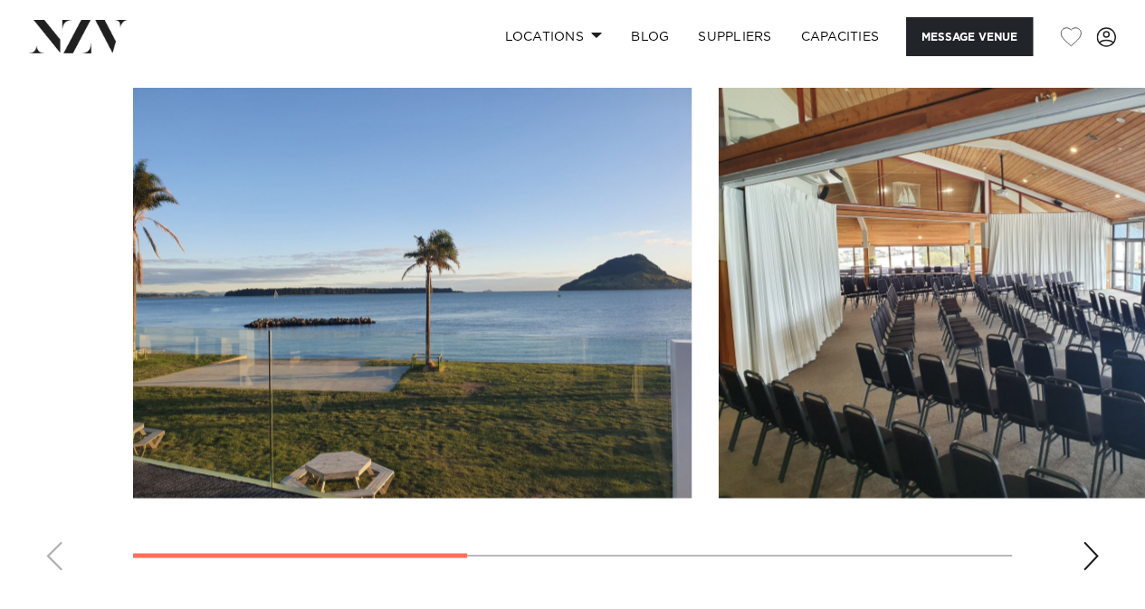
click at [1090, 553] on div "Next slide" at bounding box center [1091, 555] width 18 height 29
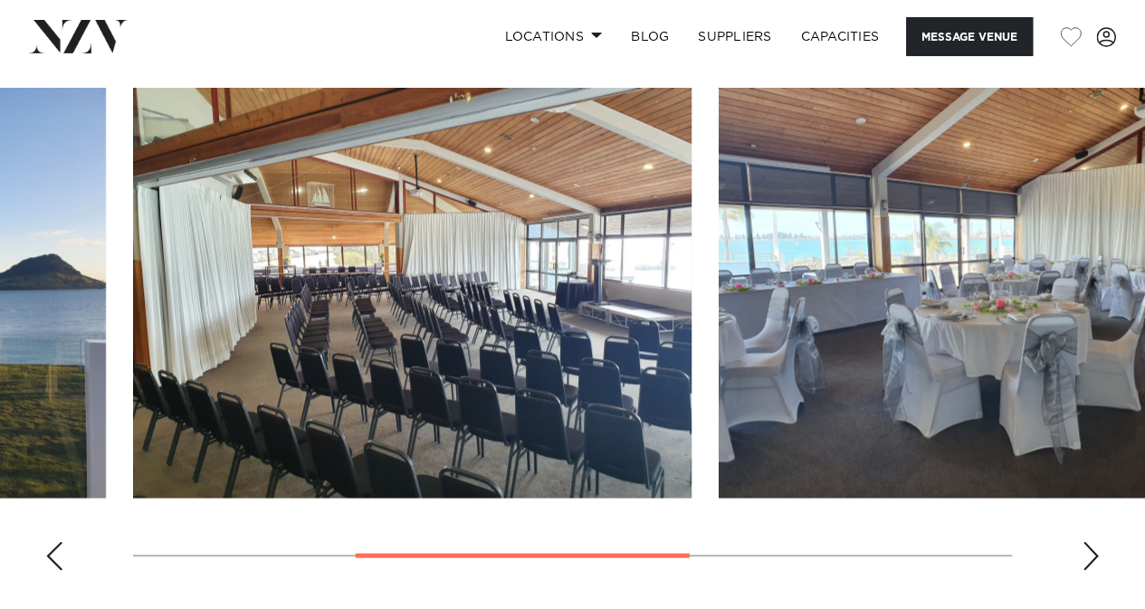
click at [1090, 553] on div "Next slide" at bounding box center [1091, 555] width 18 height 29
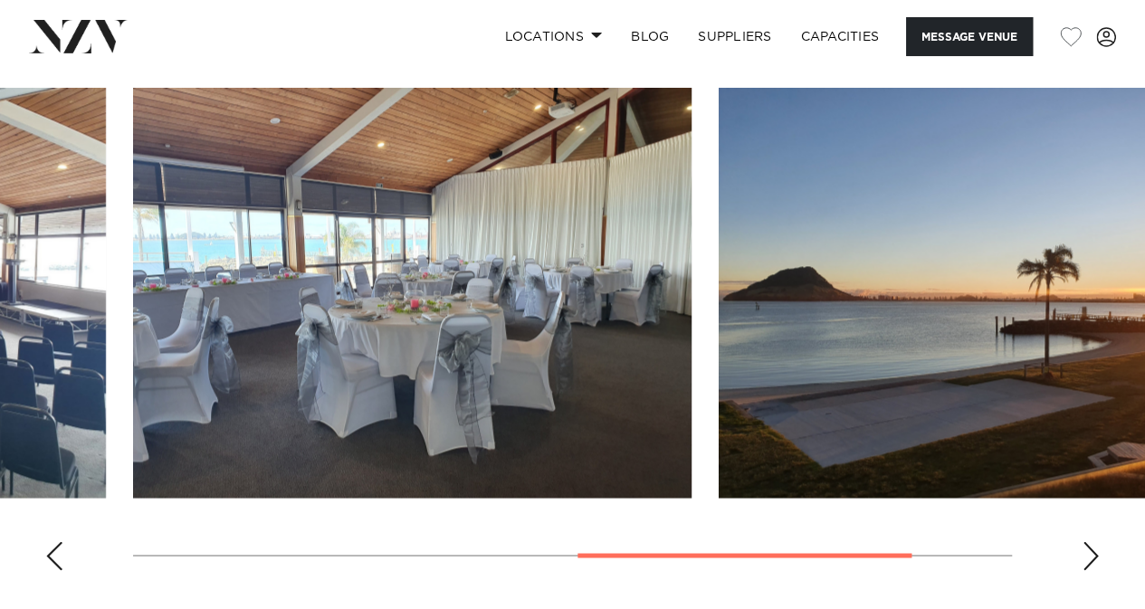
click at [1090, 553] on div "Next slide" at bounding box center [1091, 555] width 18 height 29
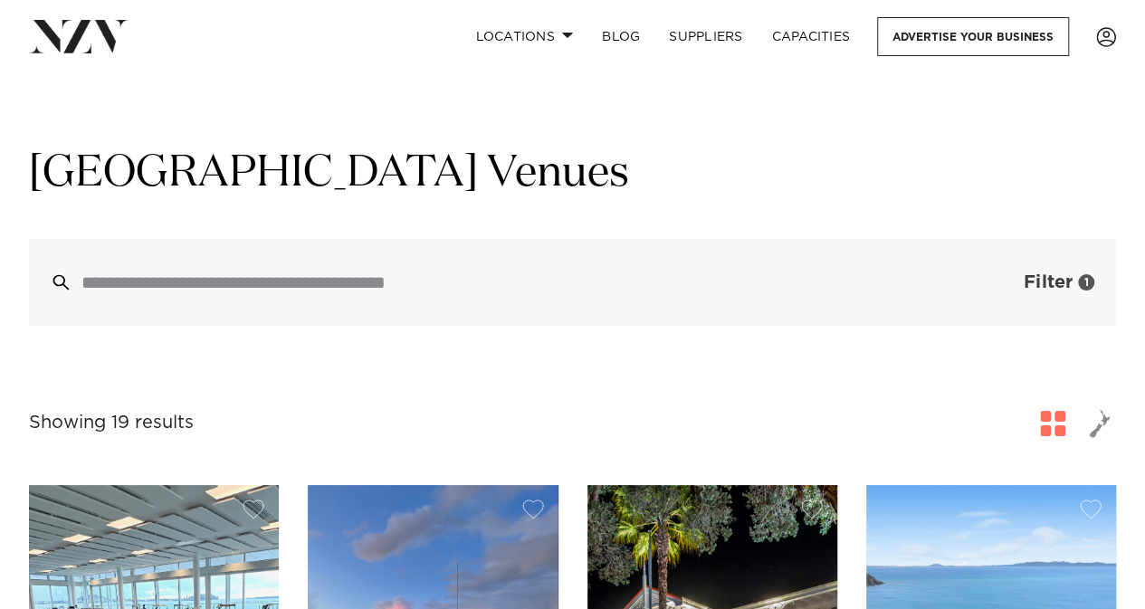
click at [1057, 310] on button "Filter 1" at bounding box center [1041, 282] width 150 height 87
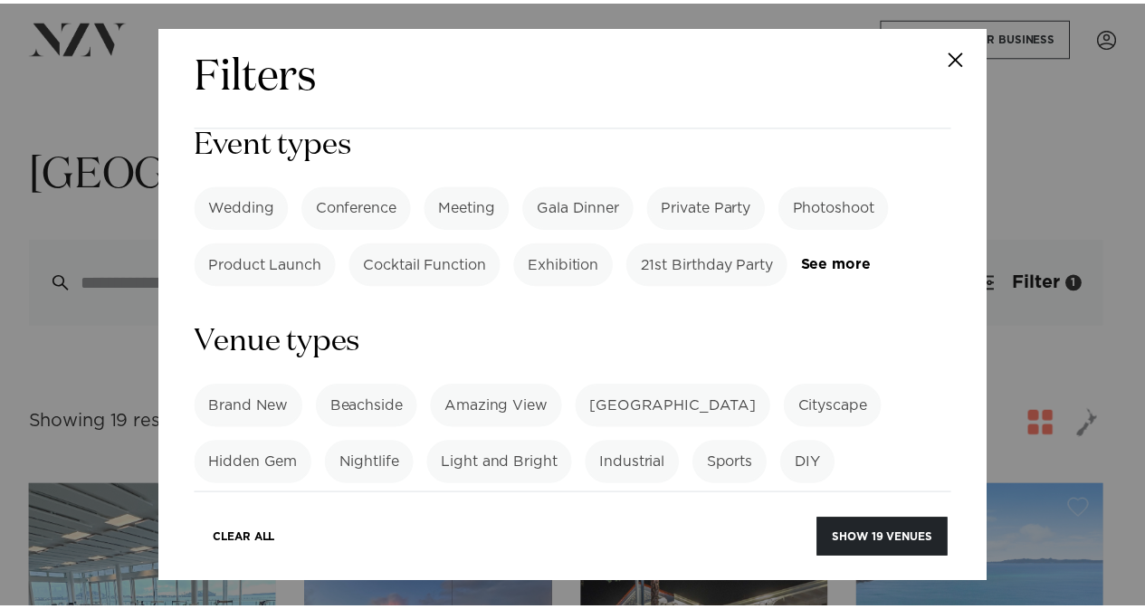
scroll to position [282, 0]
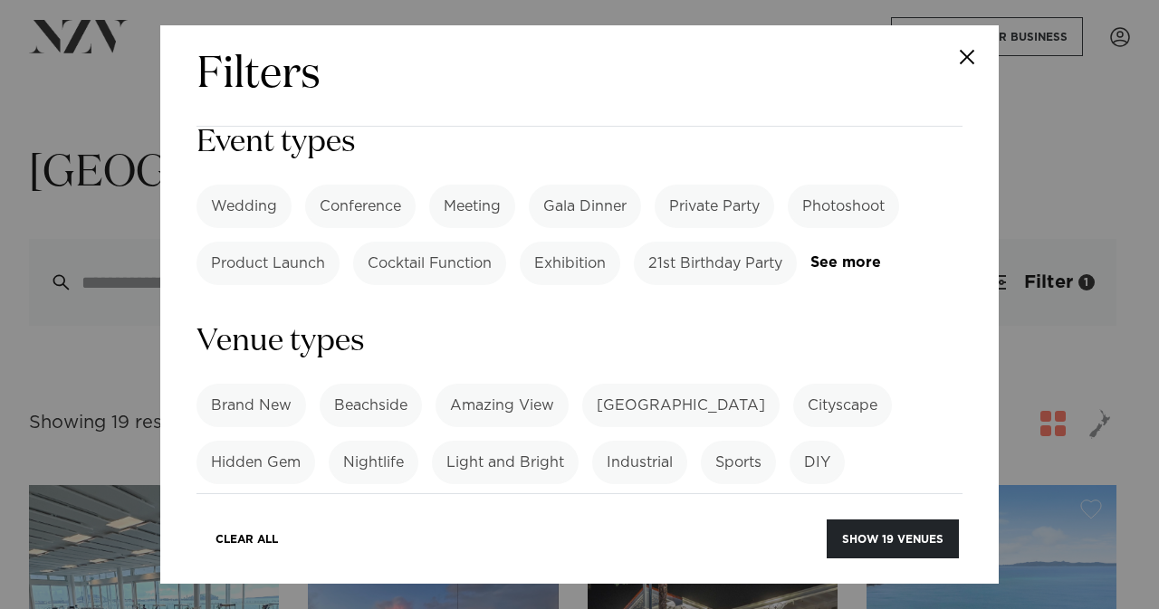
click at [340, 384] on label "Beachside" at bounding box center [371, 405] width 102 height 43
click at [282, 441] on label "Hidden Gem" at bounding box center [255, 462] width 119 height 43
click at [873, 544] on button "Show 90 venues" at bounding box center [891, 539] width 136 height 39
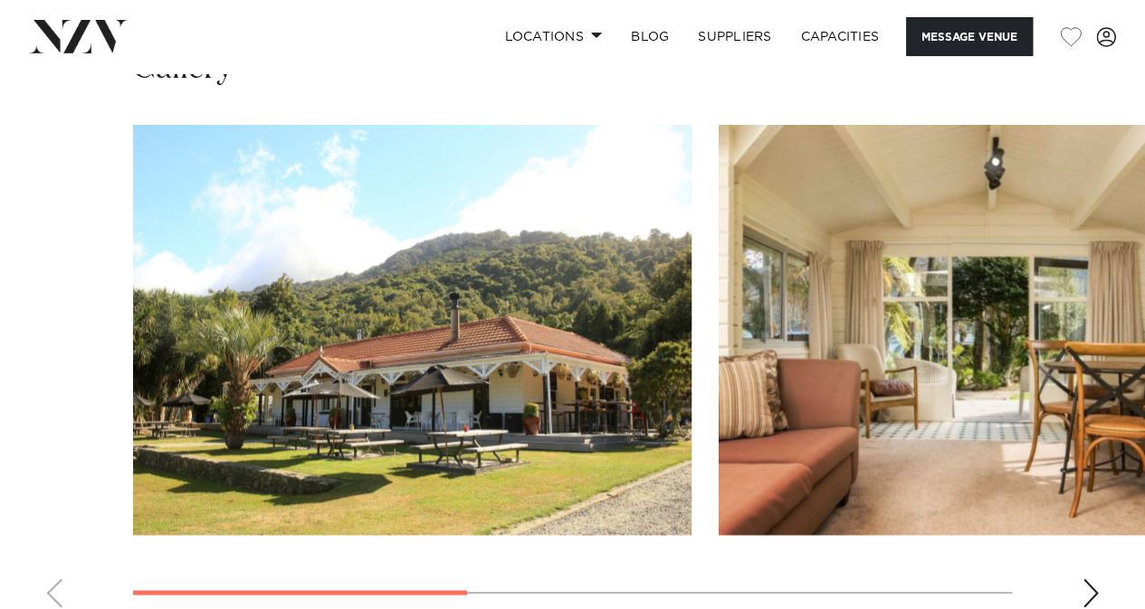
scroll to position [1320, 0]
click at [1079, 488] on swiper-container at bounding box center [572, 372] width 1145 height 497
click at [1086, 578] on div "Next slide" at bounding box center [1091, 592] width 18 height 29
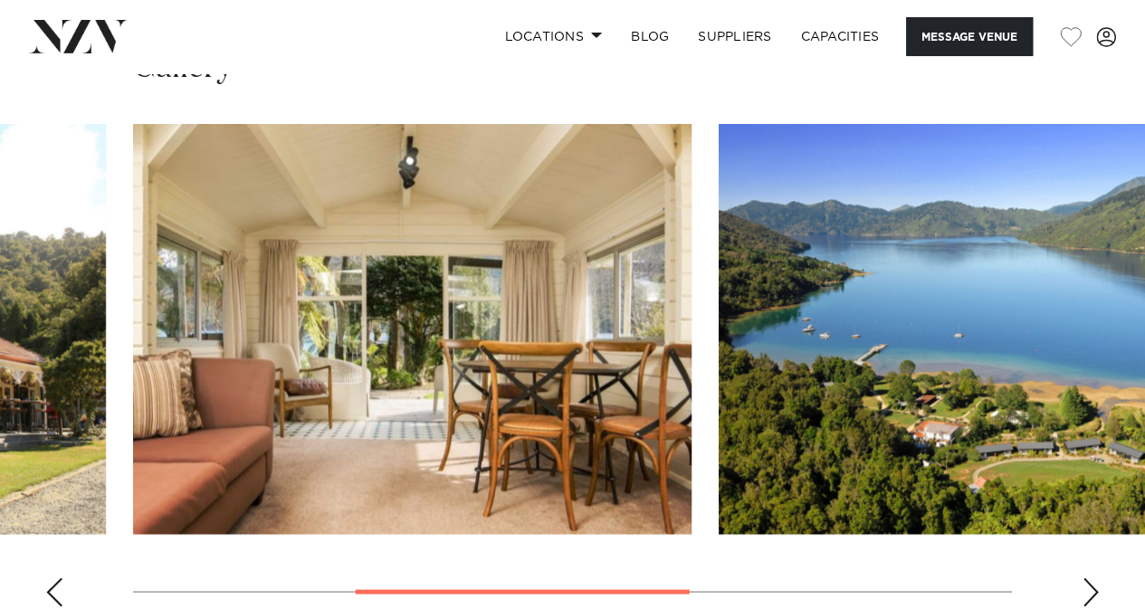
click at [1086, 578] on div "Next slide" at bounding box center [1091, 592] width 18 height 29
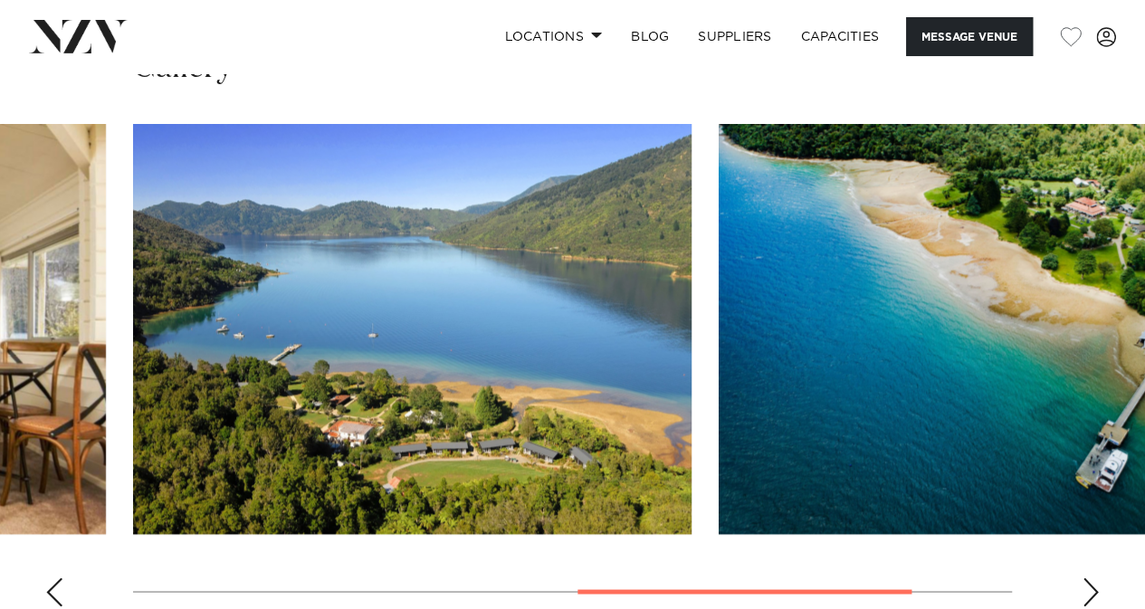
click at [1086, 578] on div "Next slide" at bounding box center [1091, 592] width 18 height 29
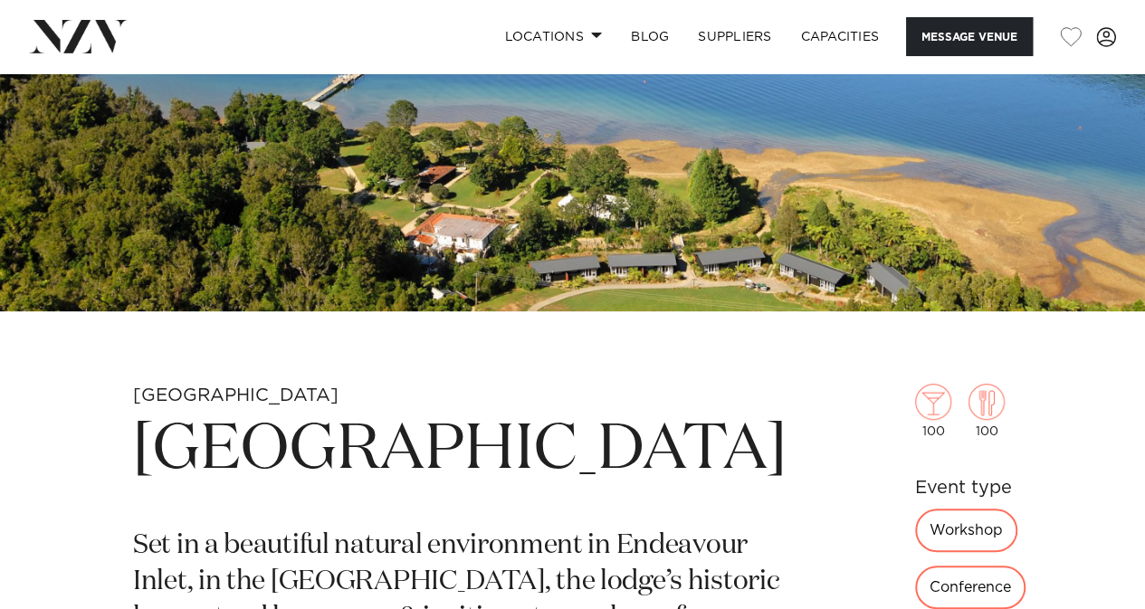
scroll to position [0, 0]
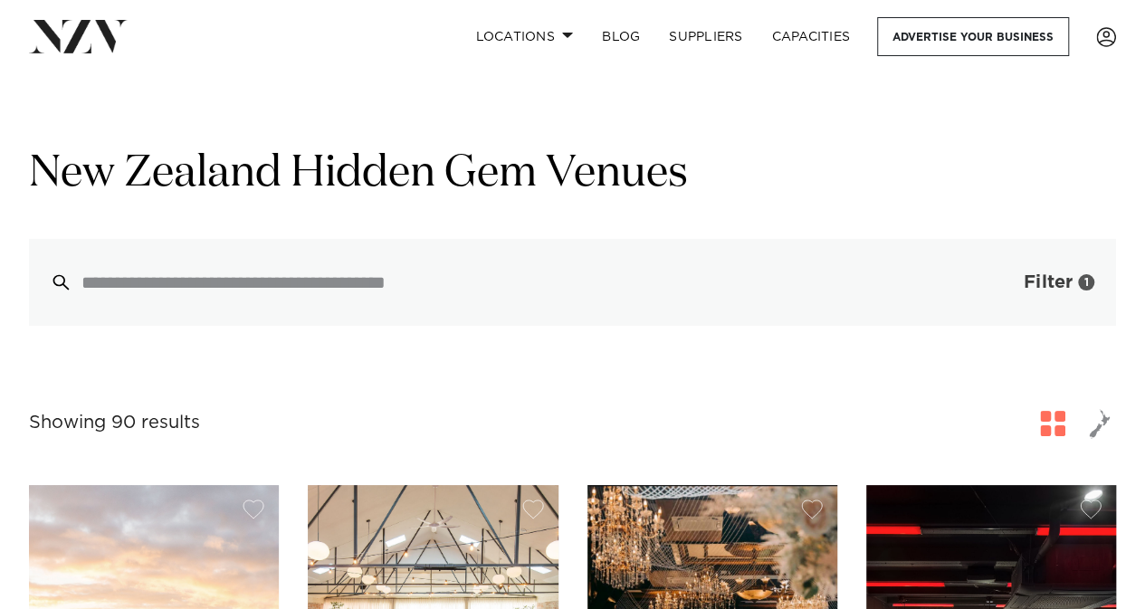
click at [1039, 289] on span "Filter" at bounding box center [1048, 282] width 49 height 18
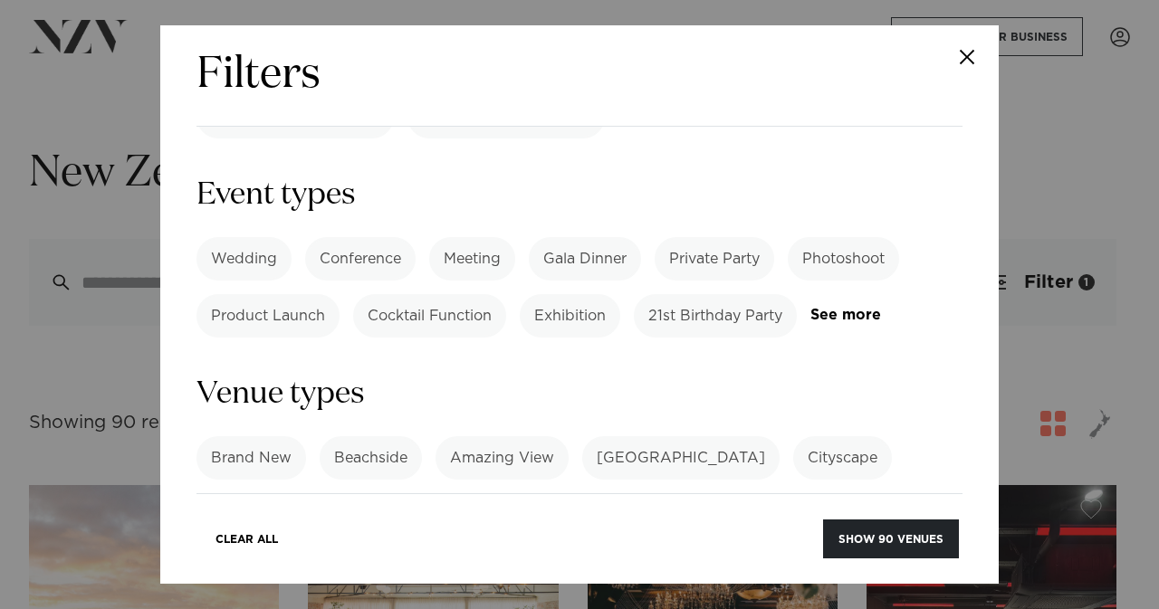
scroll to position [374, 0]
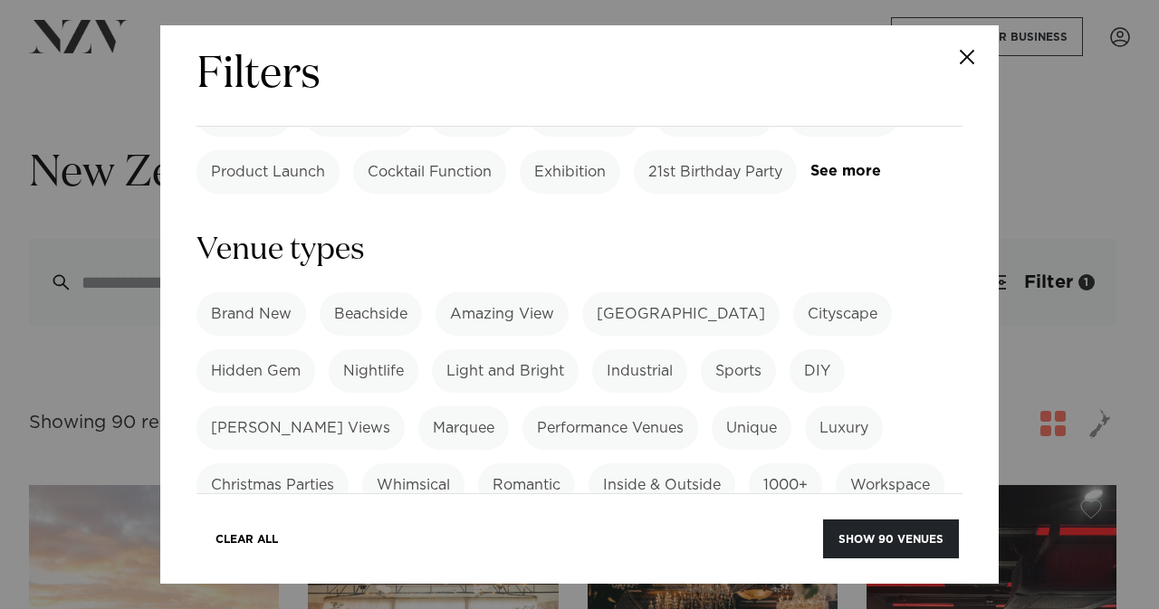
click at [283, 349] on label "Hidden Gem" at bounding box center [255, 370] width 119 height 43
click at [418, 406] on label "Marquee" at bounding box center [463, 427] width 91 height 43
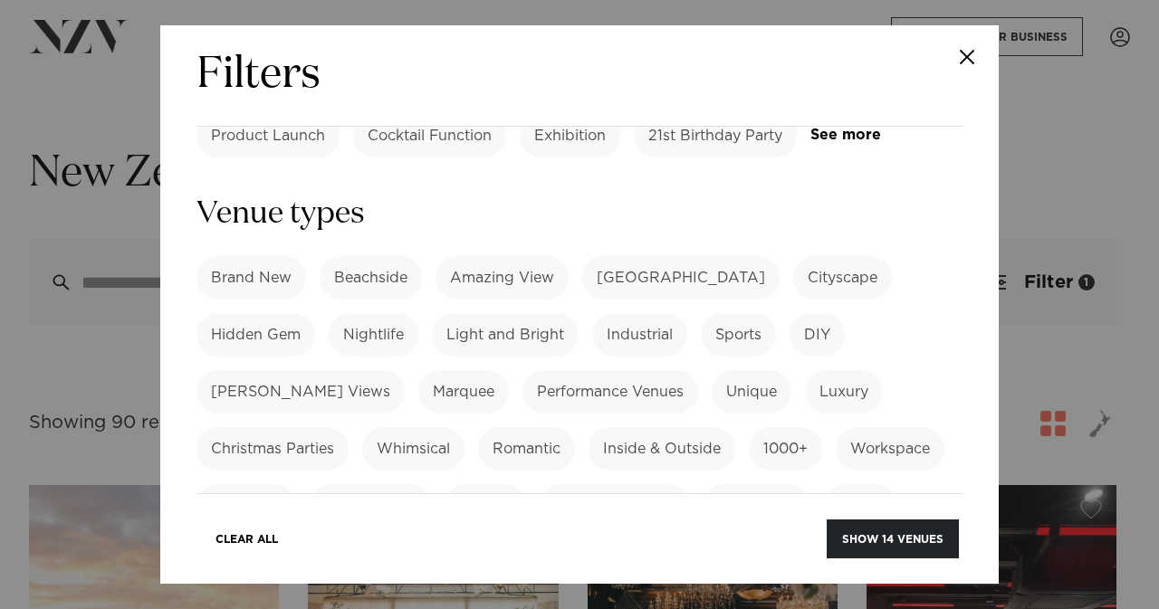
scroll to position [421, 0]
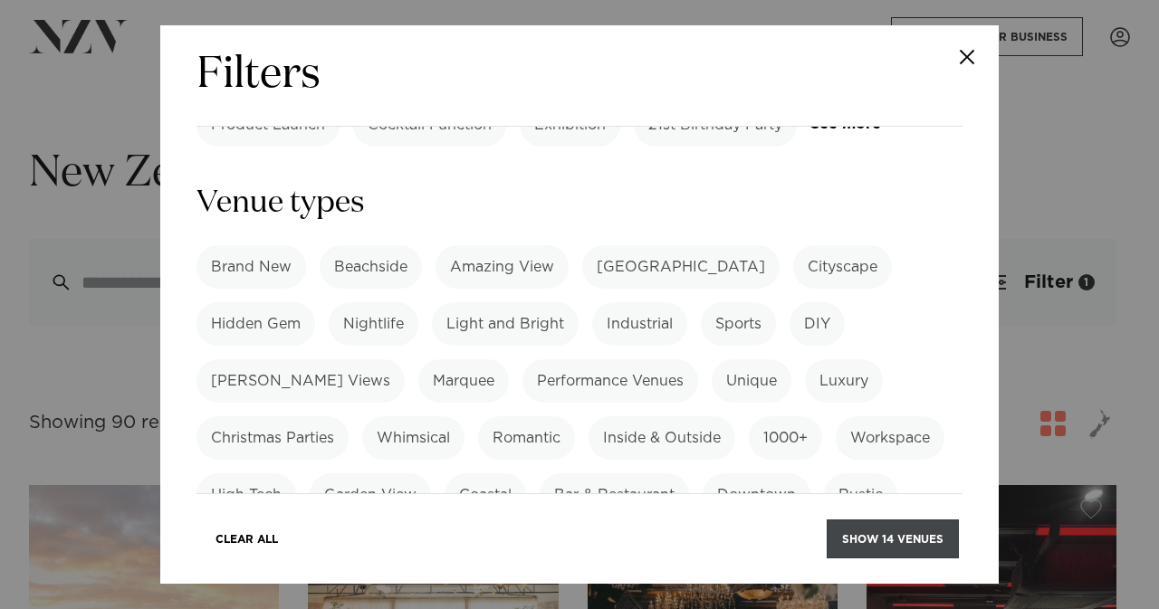
click at [869, 531] on button "Show 14 venues" at bounding box center [892, 539] width 132 height 39
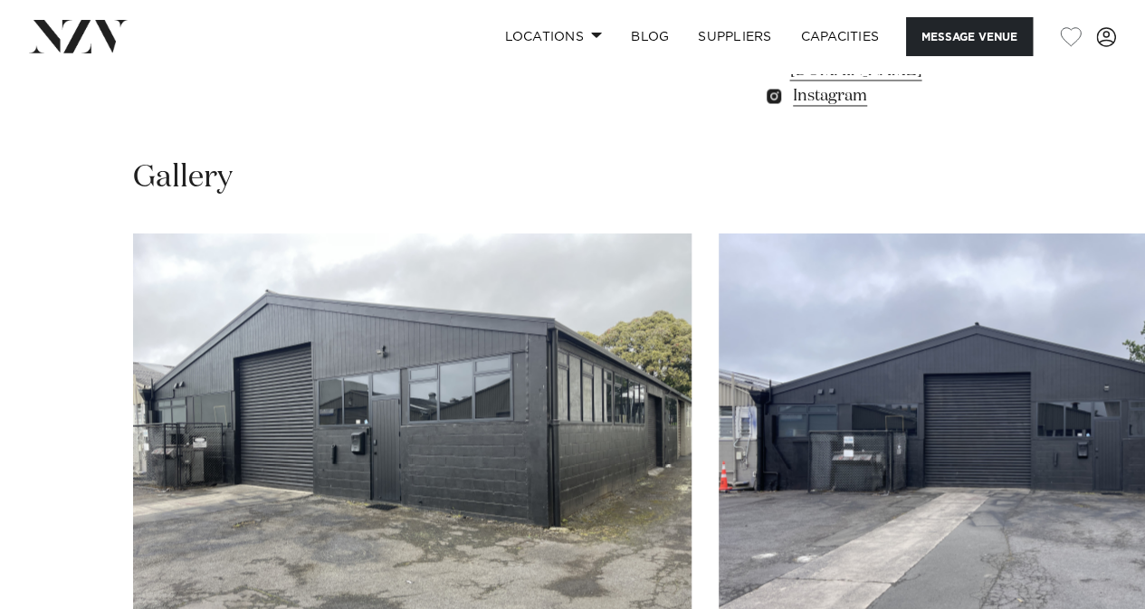
scroll to position [1478, 0]
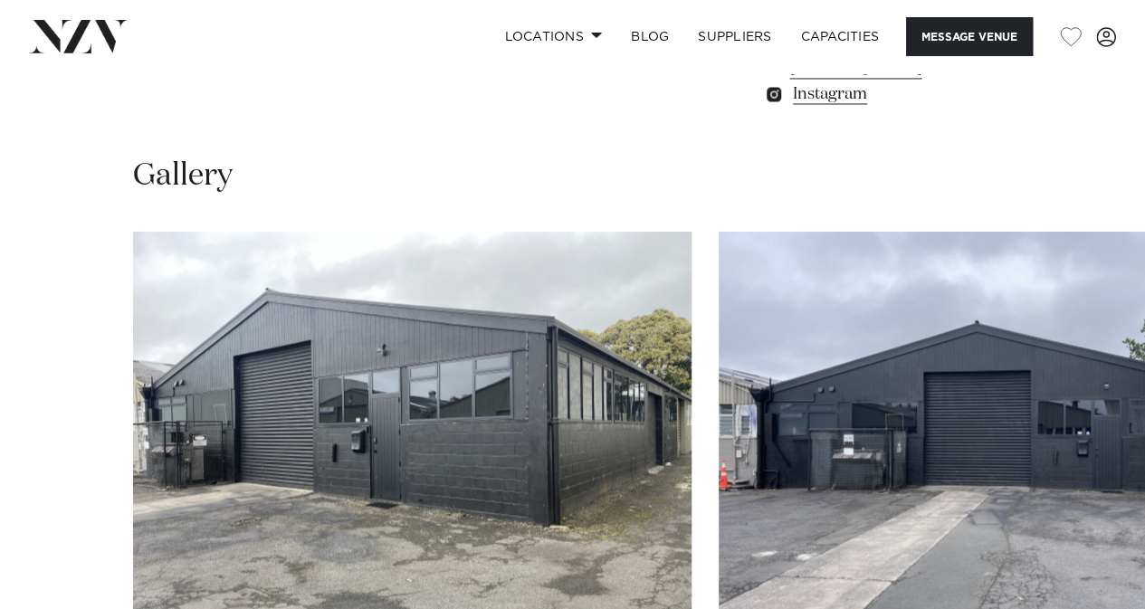
click at [677, 286] on img "1 / 17" at bounding box center [412, 437] width 559 height 410
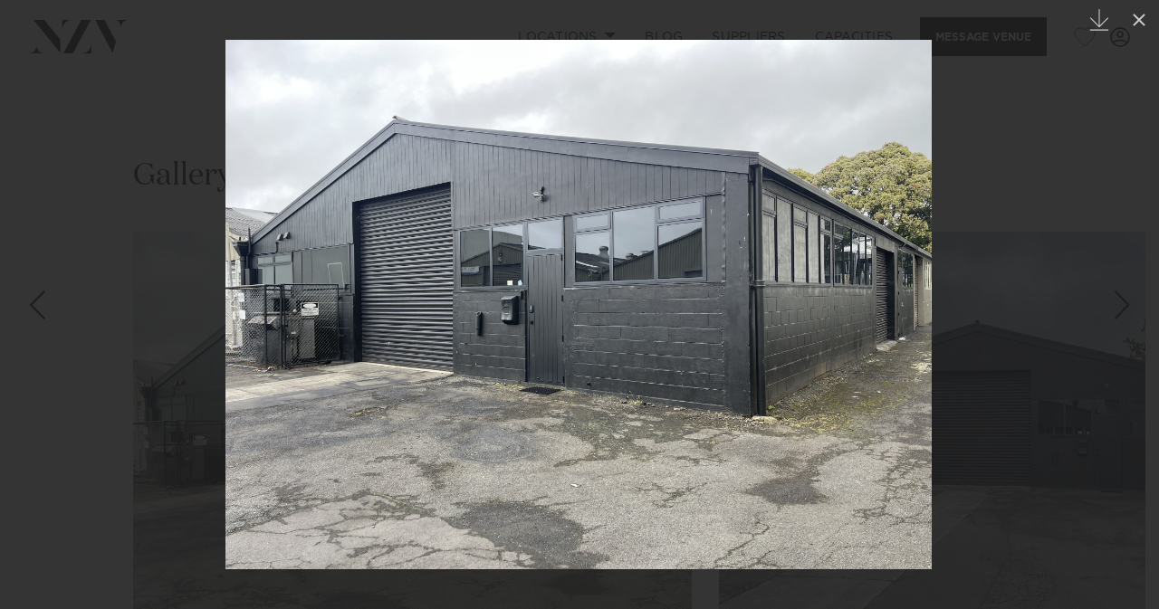
click at [1077, 205] on div at bounding box center [579, 304] width 1159 height 609
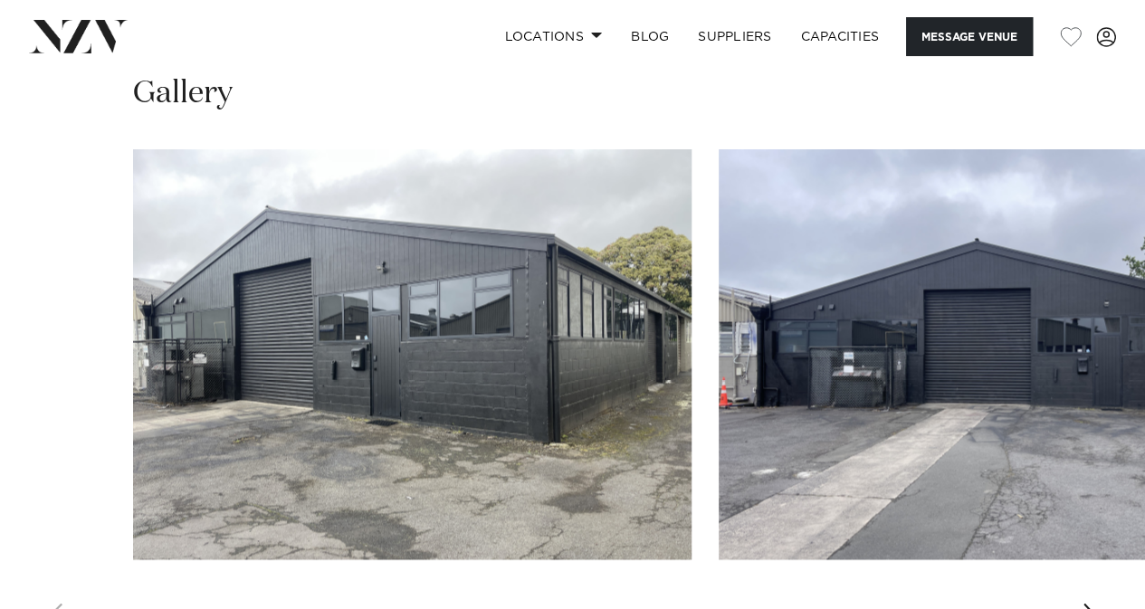
scroll to position [1560, 0]
click at [1086, 604] on div "Next slide" at bounding box center [1091, 618] width 18 height 29
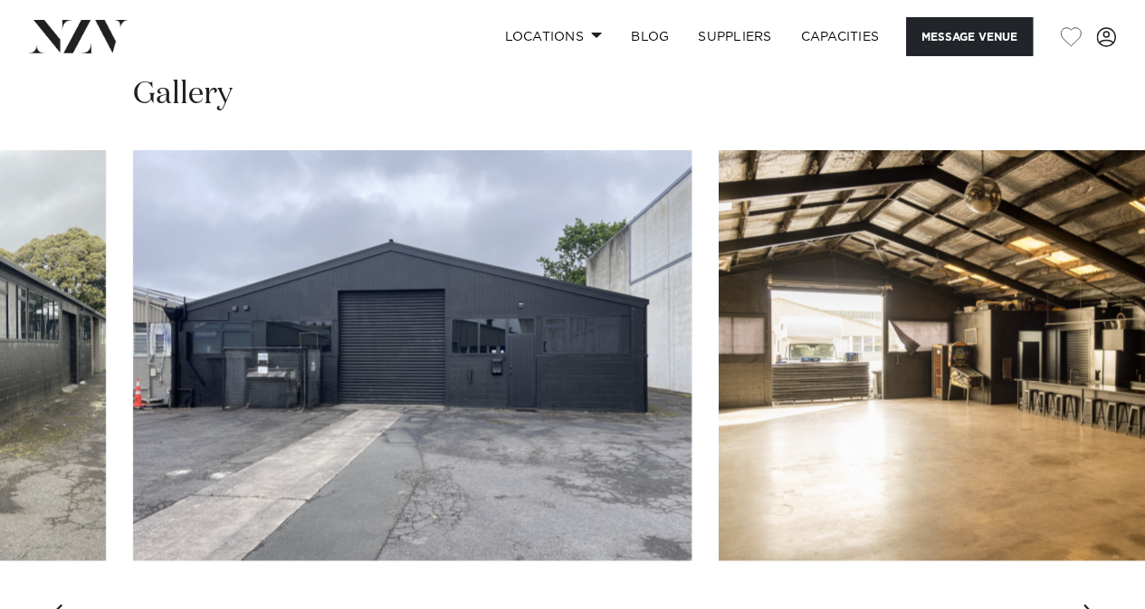
scroll to position [1551, 0]
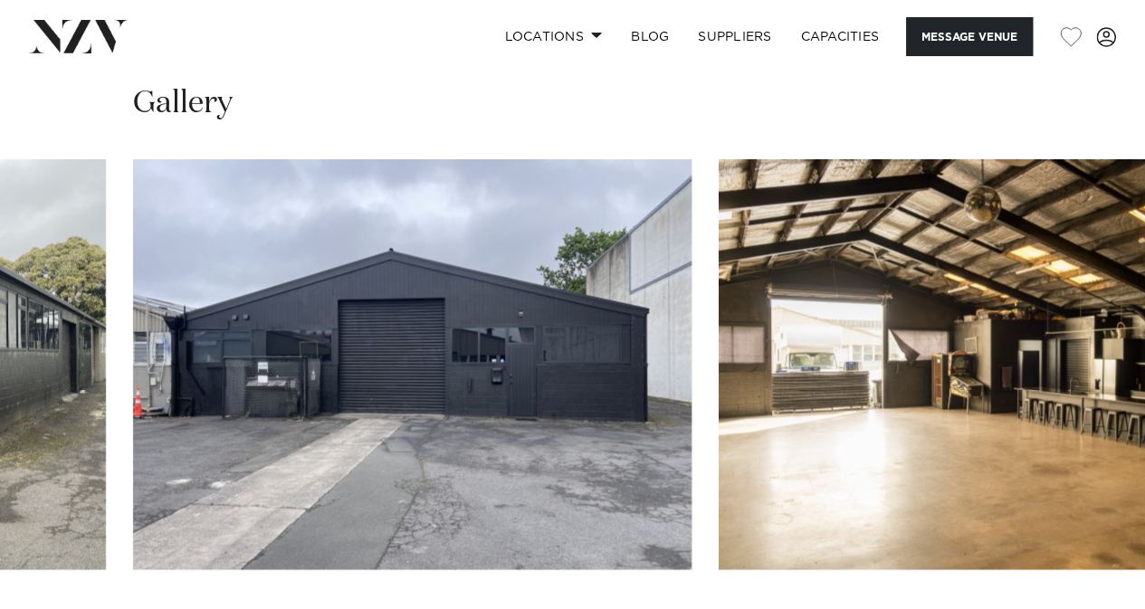
click at [1086, 528] on swiper-container at bounding box center [572, 407] width 1145 height 497
click at [1100, 541] on swiper-container at bounding box center [572, 407] width 1145 height 497
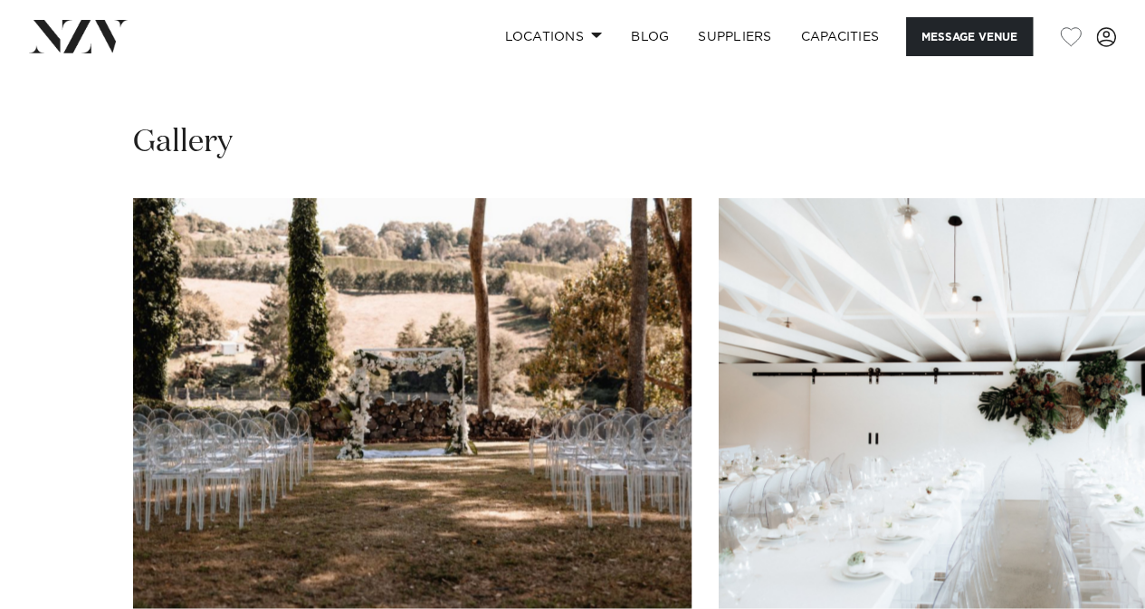
scroll to position [1244, 0]
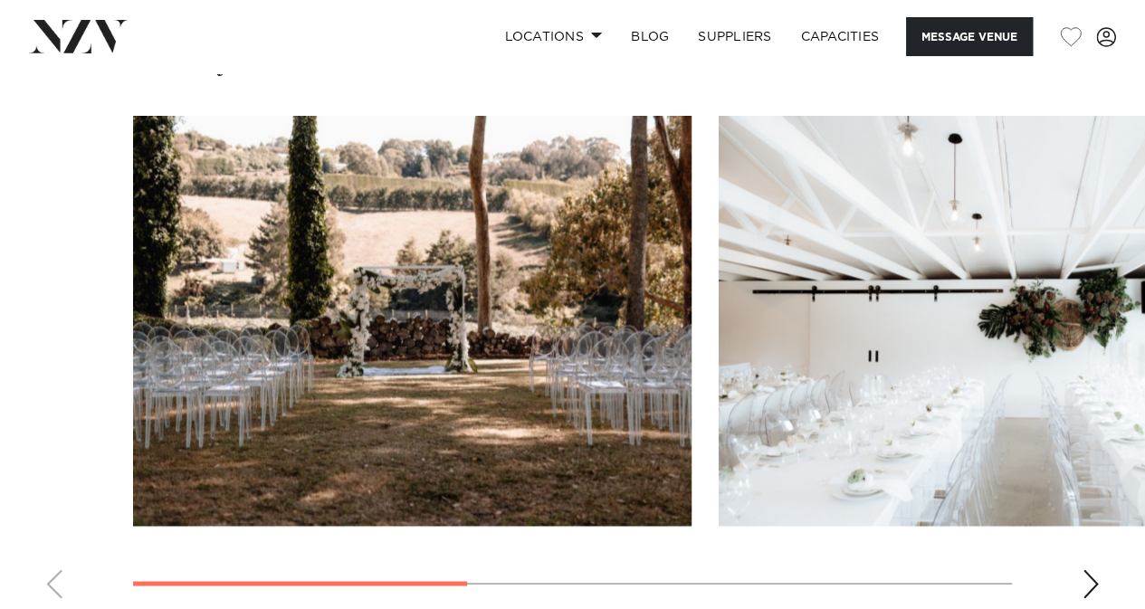
click at [1070, 568] on swiper-container at bounding box center [572, 364] width 1145 height 497
click at [1092, 578] on div "Next slide" at bounding box center [1091, 583] width 18 height 29
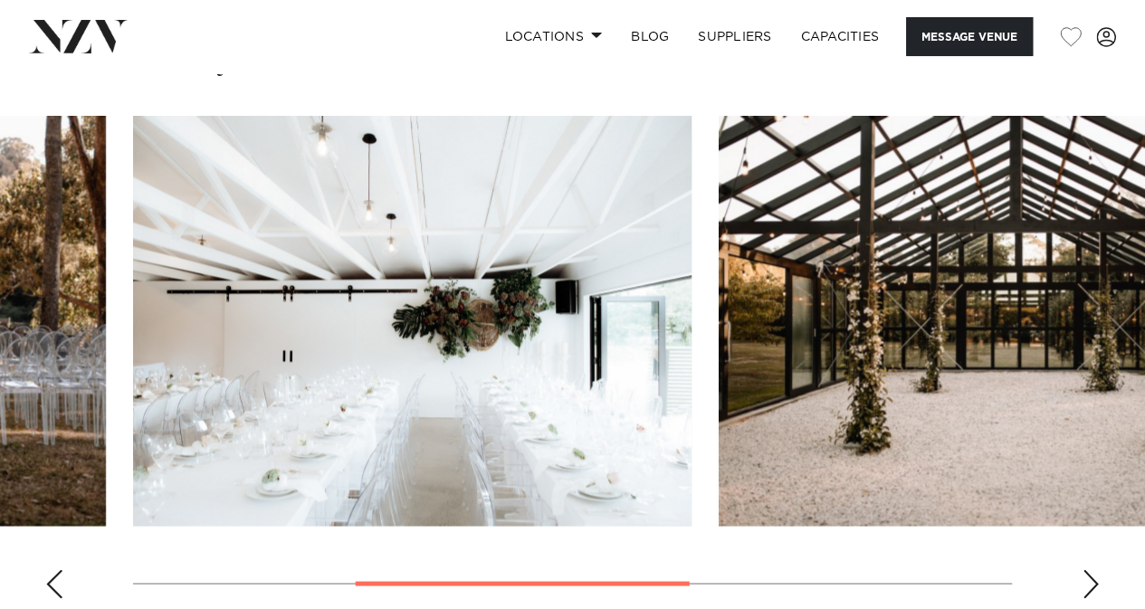
click at [1098, 579] on div "Next slide" at bounding box center [1091, 583] width 18 height 29
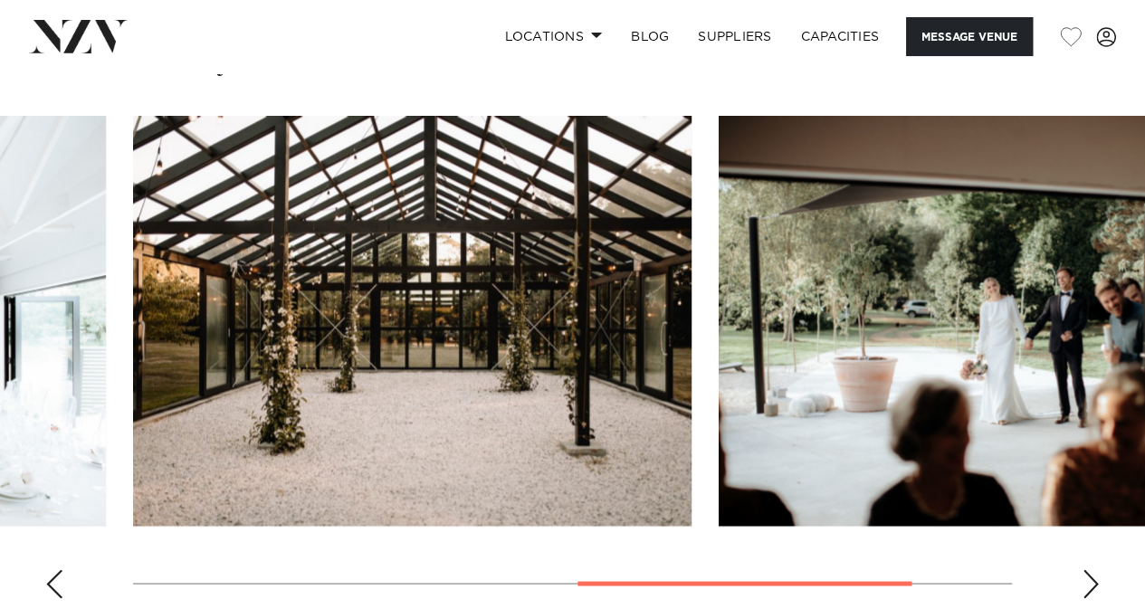
click at [1098, 579] on div "Next slide" at bounding box center [1091, 583] width 18 height 29
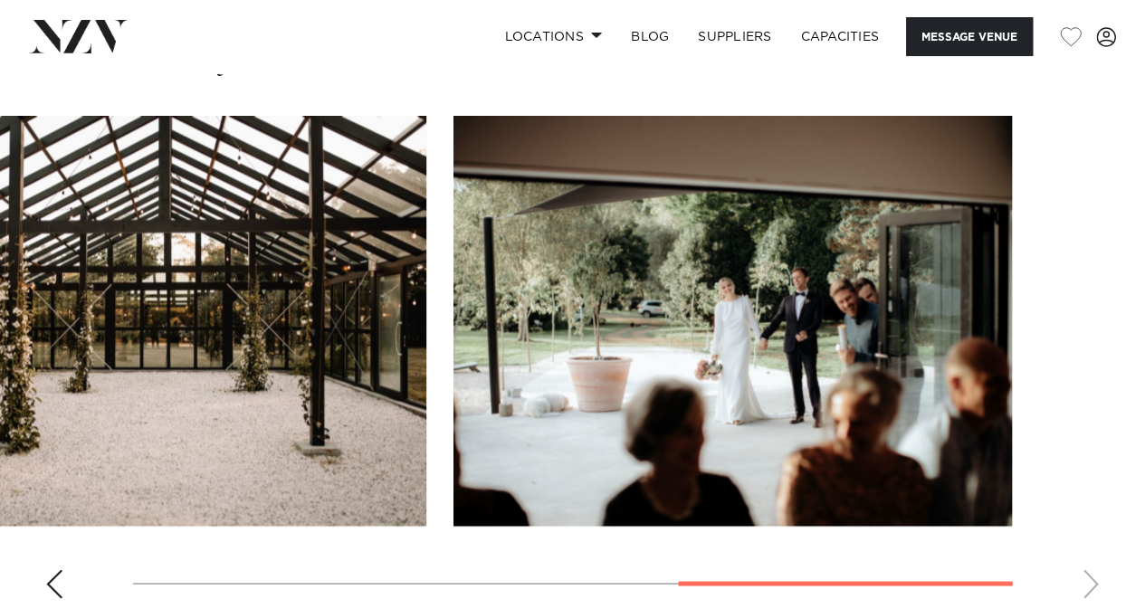
click at [1098, 579] on swiper-container at bounding box center [572, 364] width 1145 height 497
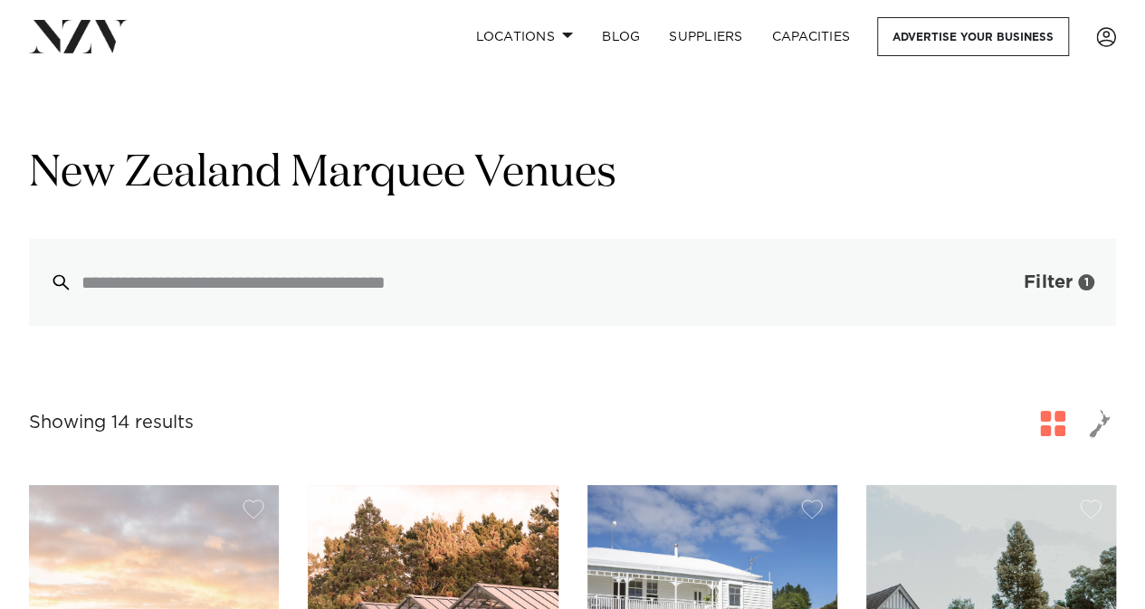
click at [1058, 243] on button "Filter 1" at bounding box center [1041, 282] width 150 height 87
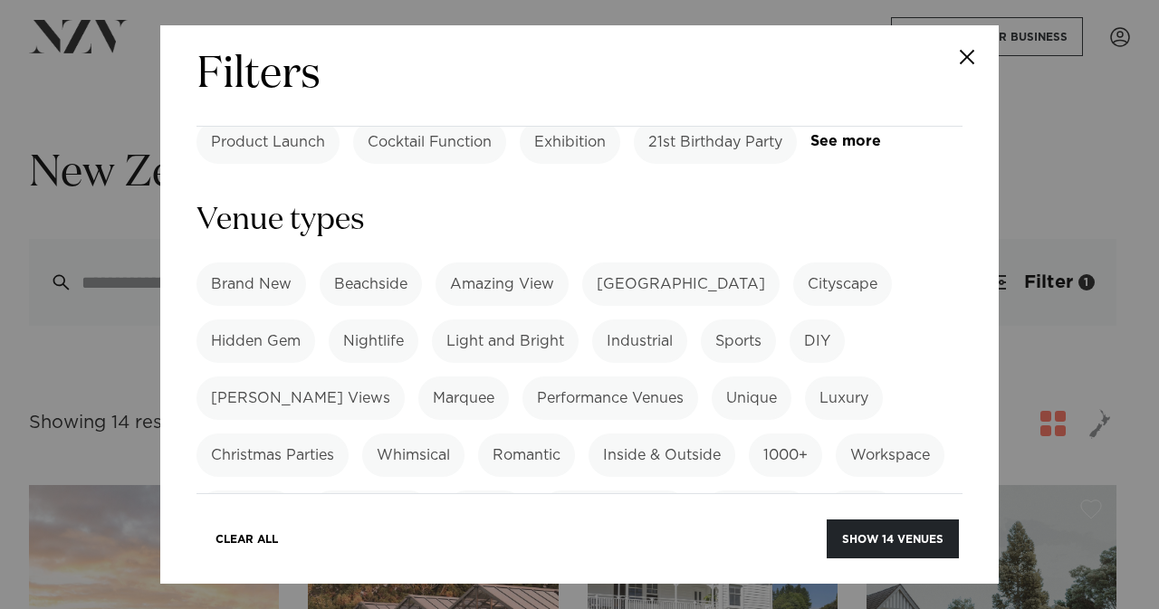
scroll to position [405, 0]
click at [418, 376] on label "Marquee" at bounding box center [463, 397] width 91 height 43
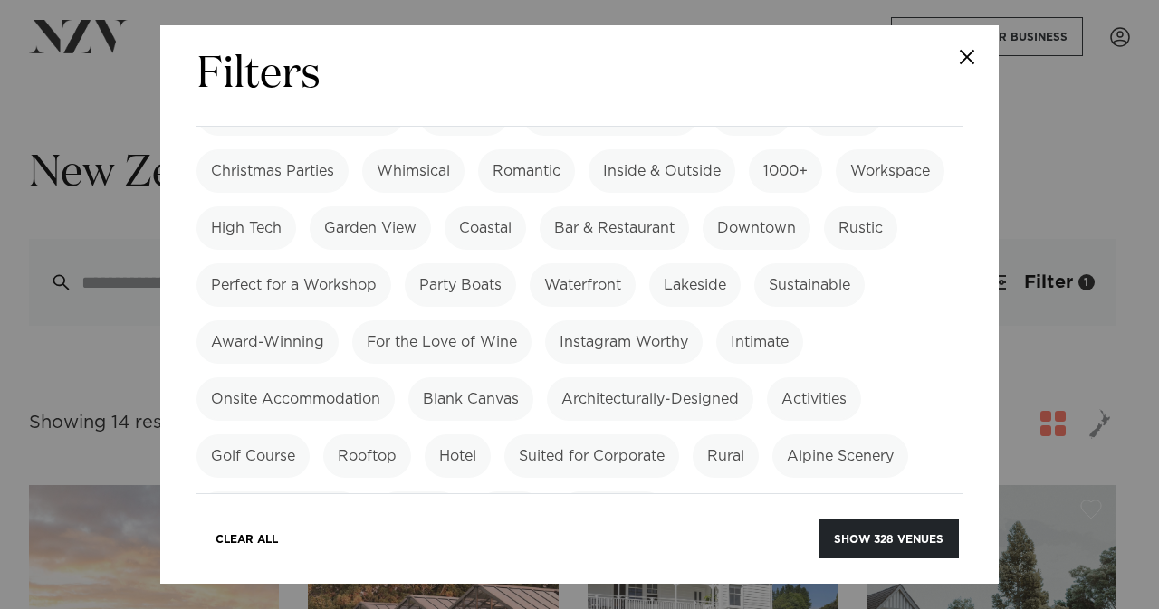
scroll to position [689, 0]
click at [339, 320] on label "Award-Winning" at bounding box center [267, 341] width 142 height 43
click at [842, 530] on button "Show 14 venues" at bounding box center [892, 539] width 132 height 39
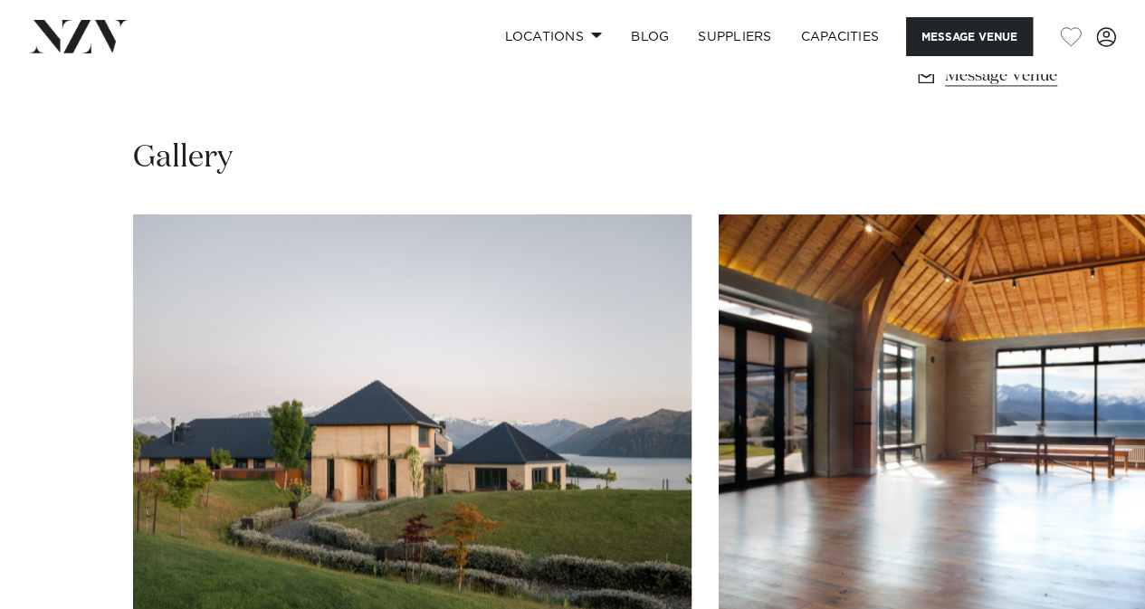
scroll to position [1284, 0]
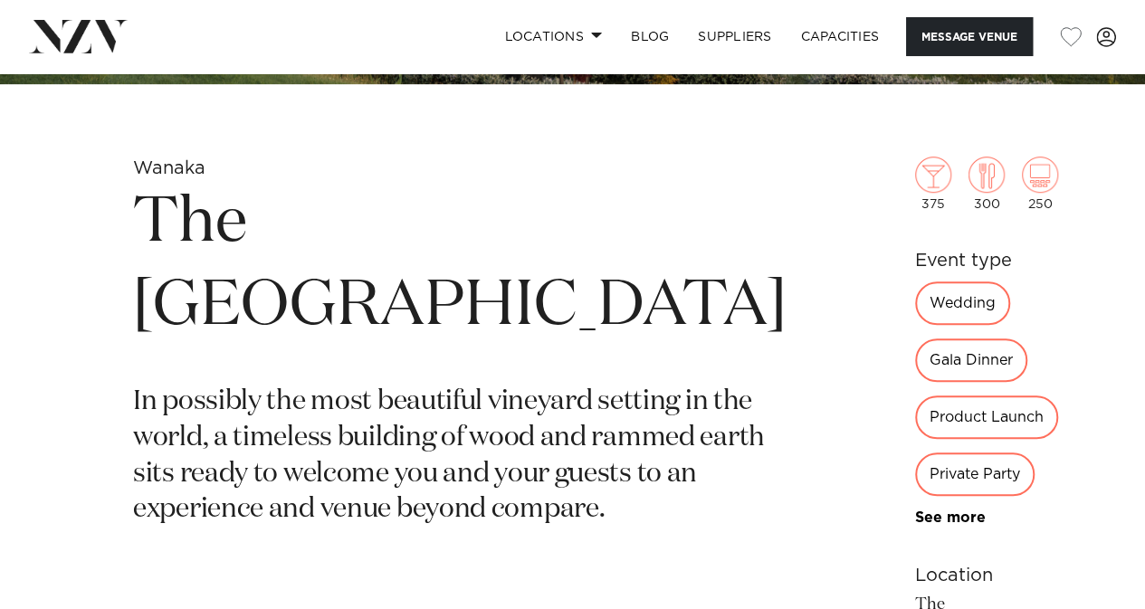
scroll to position [525, 0]
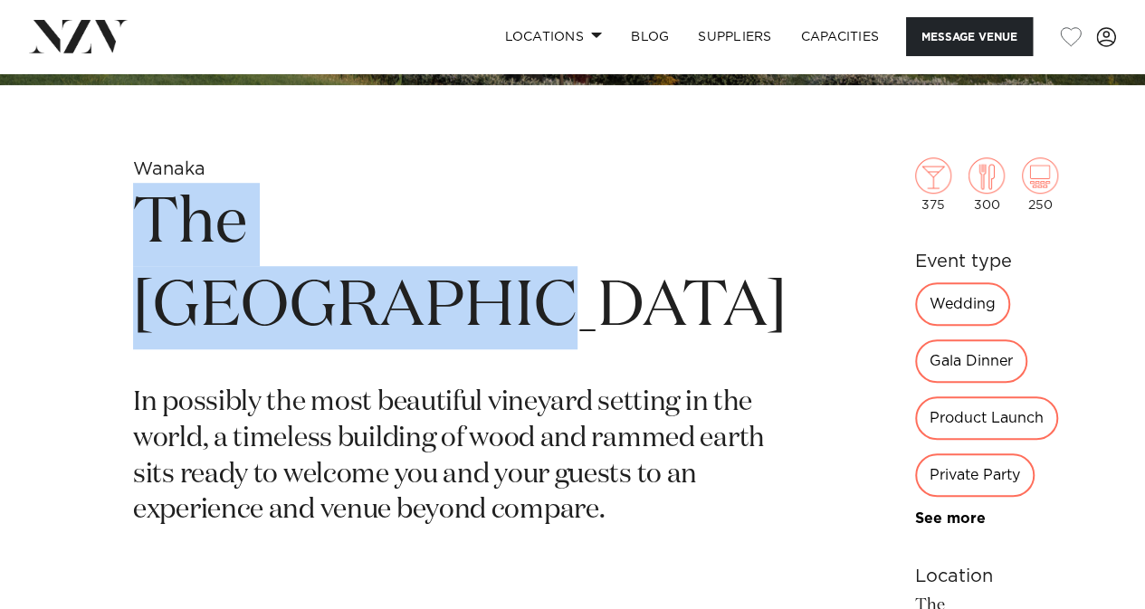
drag, startPoint x: 267, startPoint y: 307, endPoint x: 150, endPoint y: 222, distance: 144.5
click at [150, 222] on h1 "The [GEOGRAPHIC_DATA]" at bounding box center [460, 266] width 654 height 167
copy h1 "The [GEOGRAPHIC_DATA]"
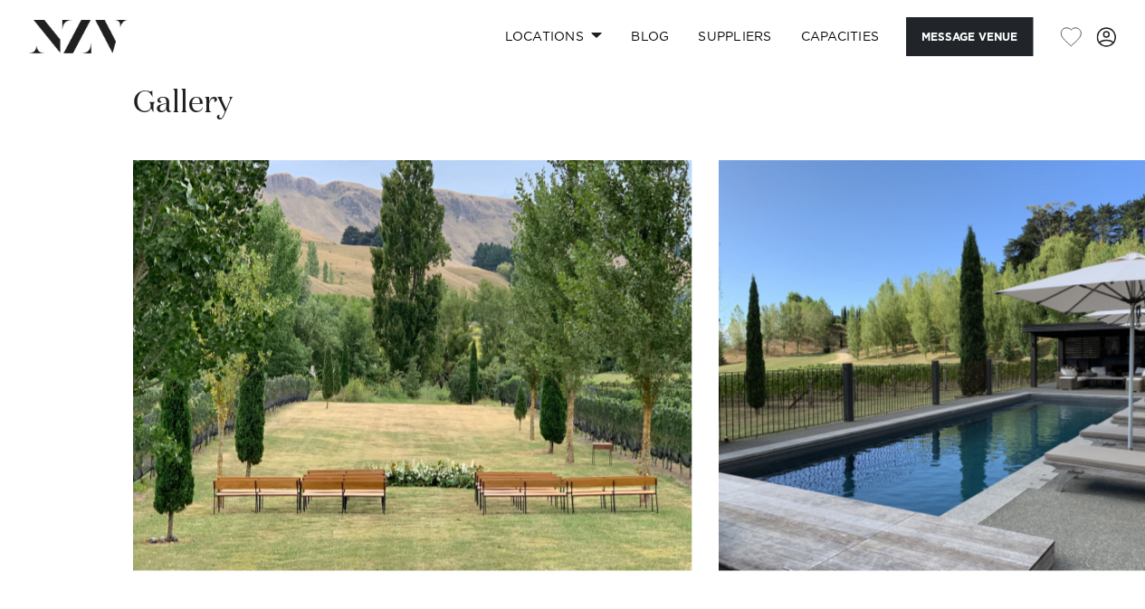
scroll to position [1246, 0]
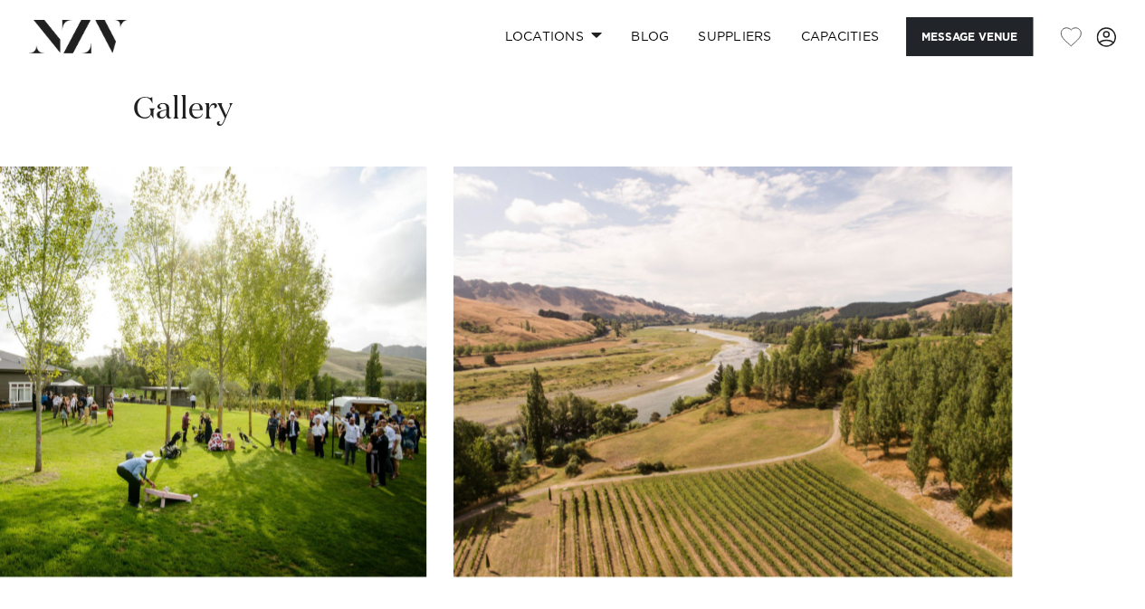
click at [1086, 551] on swiper-container at bounding box center [572, 415] width 1145 height 497
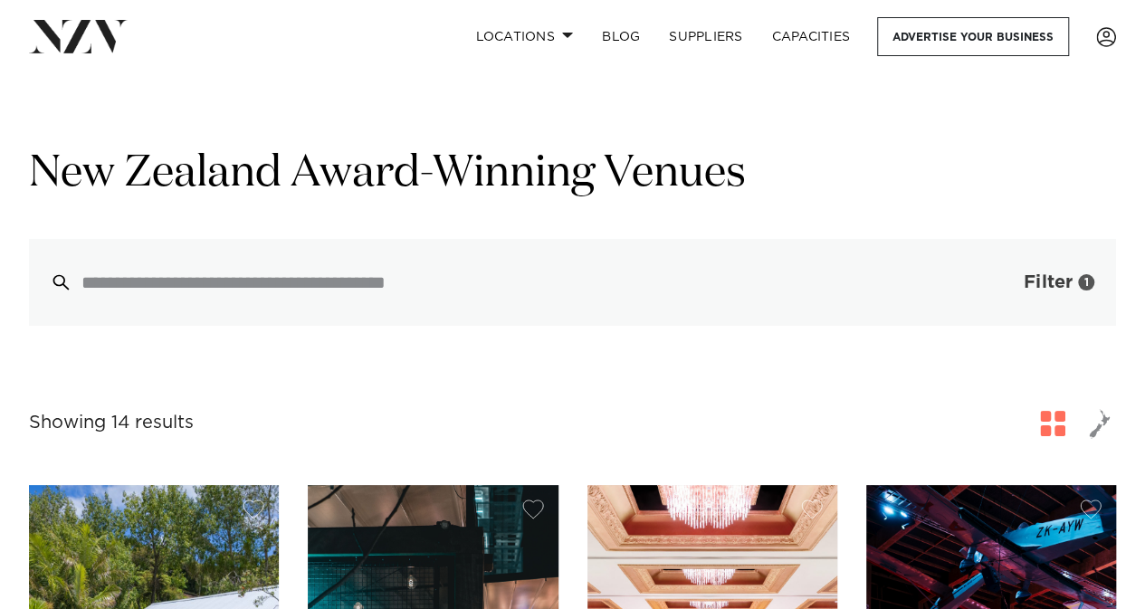
click at [1059, 271] on button "Filter 1" at bounding box center [1041, 282] width 150 height 87
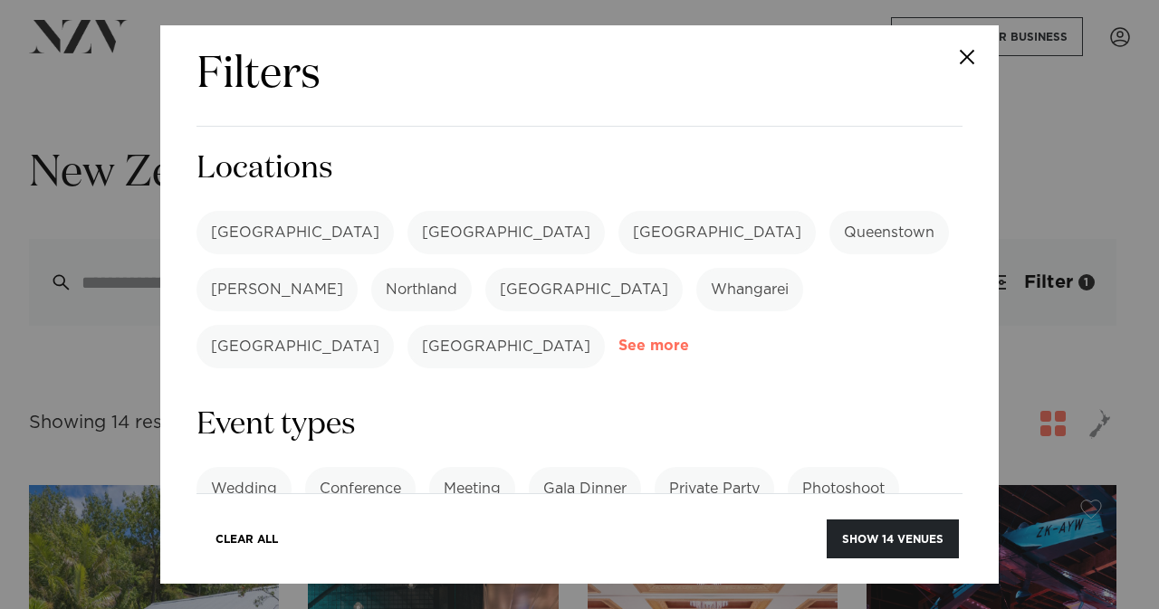
click at [740, 339] on link "See more" at bounding box center [688, 346] width 141 height 15
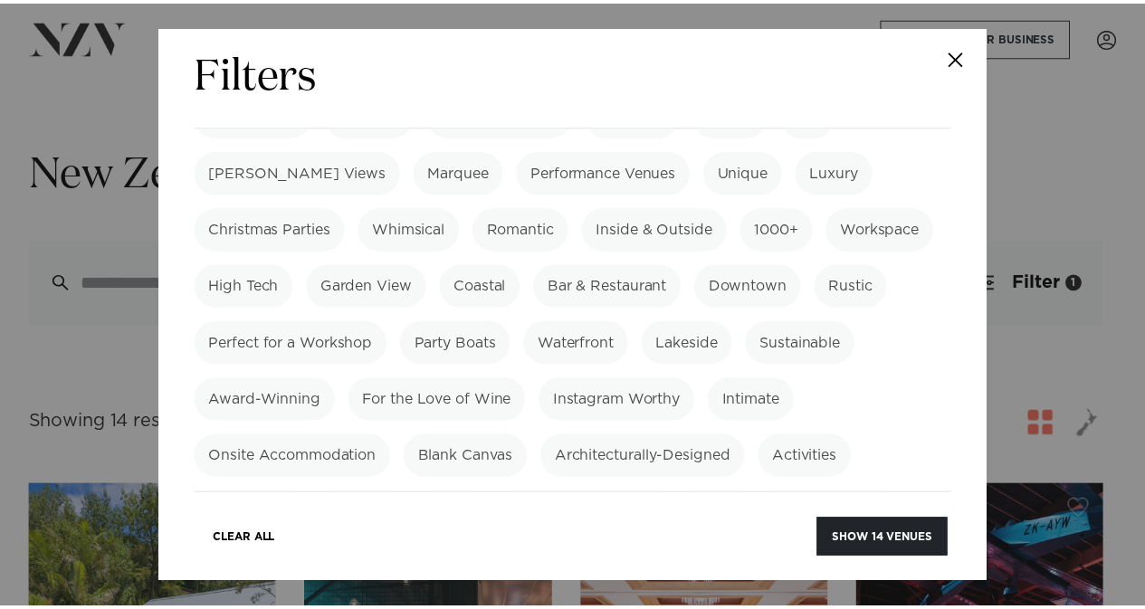
scroll to position [1237, 0]
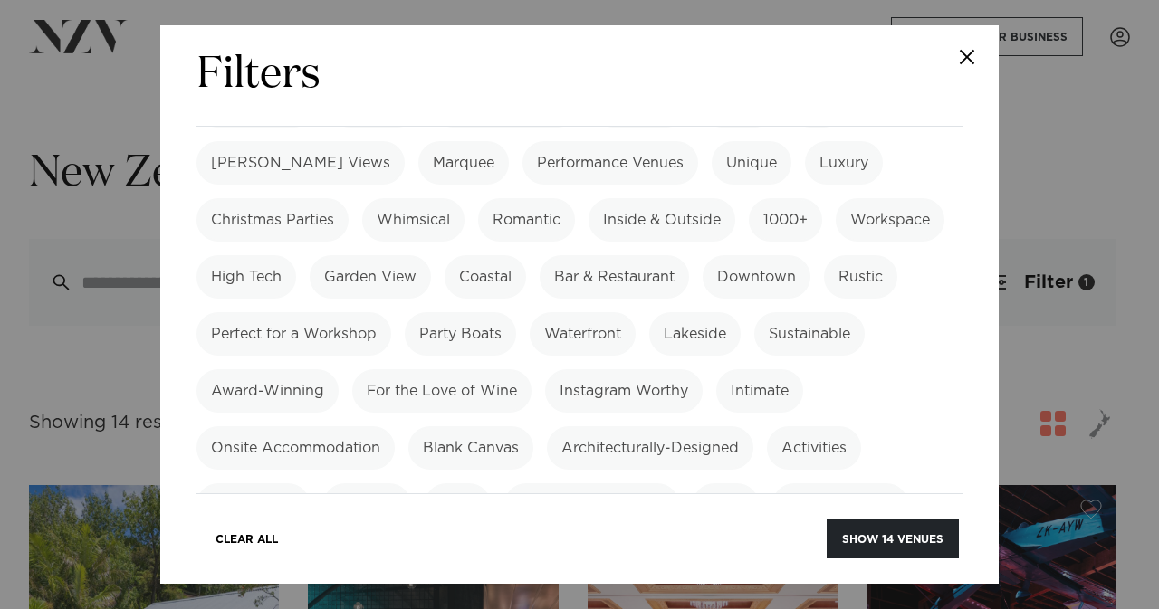
click at [339, 369] on label "Award-Winning" at bounding box center [267, 390] width 142 height 43
click at [1042, 421] on div "Filters Search Type Venue Supplier See more Locations [GEOGRAPHIC_DATA] [GEOGRA…" at bounding box center [579, 304] width 1159 height 609
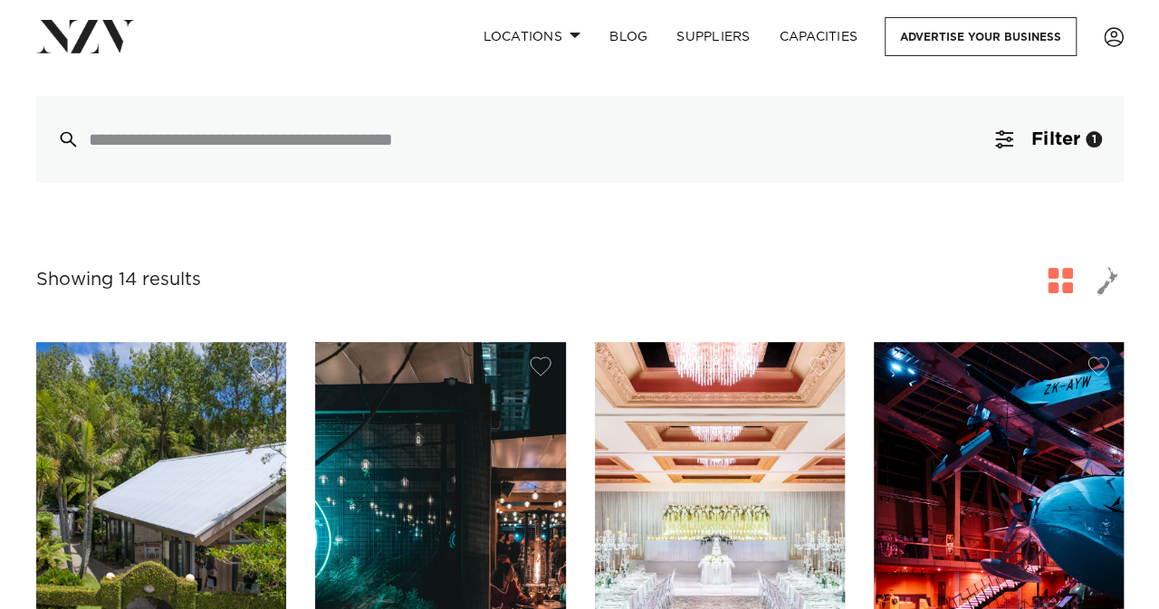
scroll to position [208, 0]
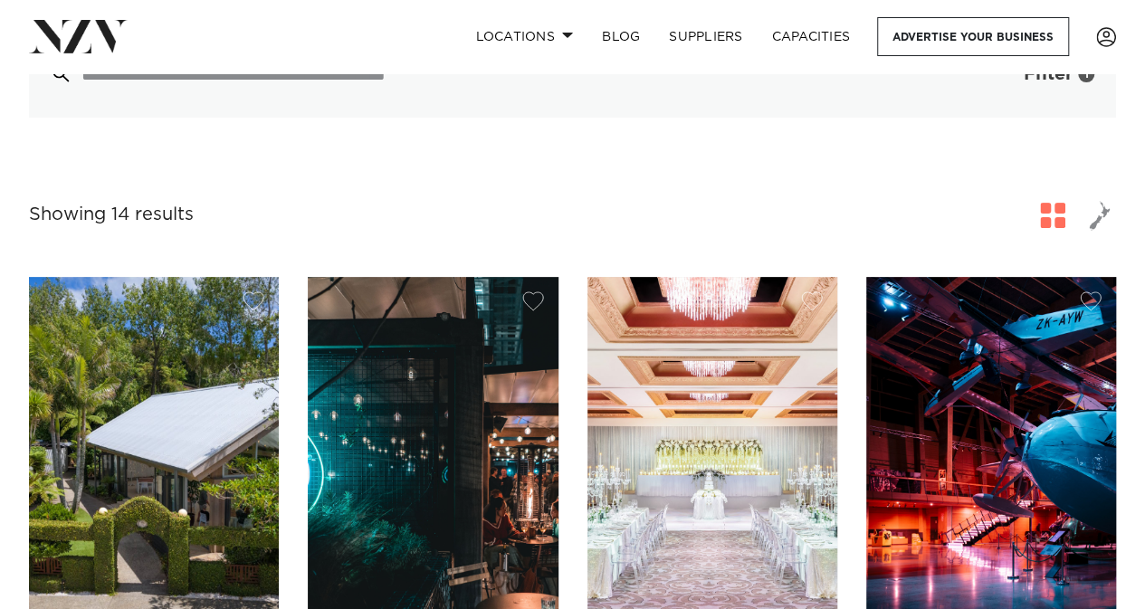
click at [1043, 93] on button "Filter 1" at bounding box center [1041, 74] width 150 height 87
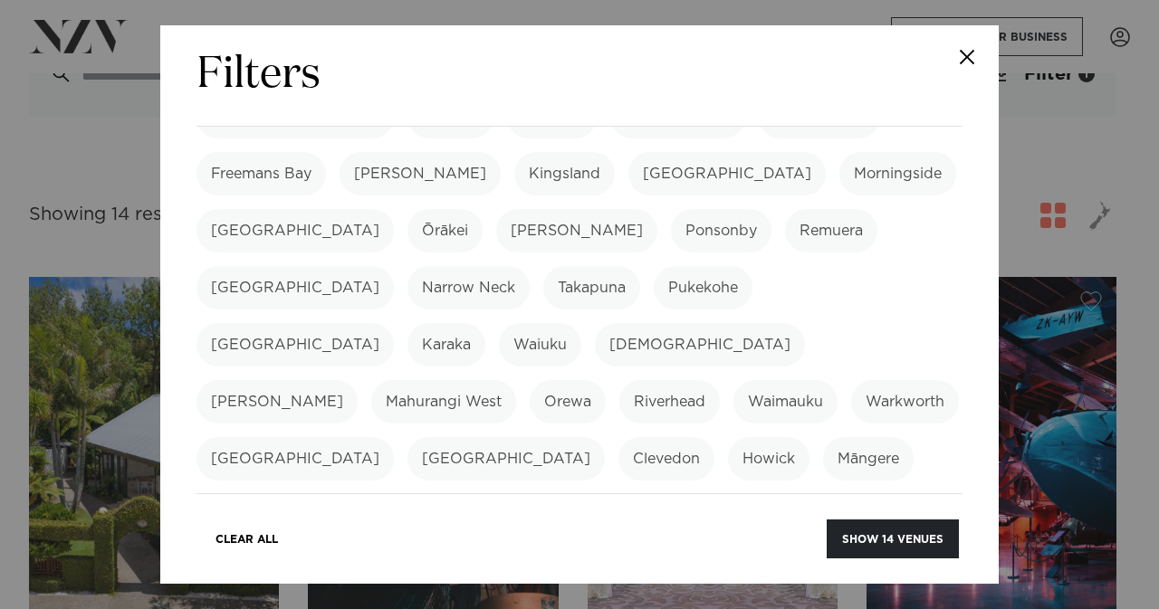
scroll to position [406, 0]
